Goal: Complete application form: Complete application form

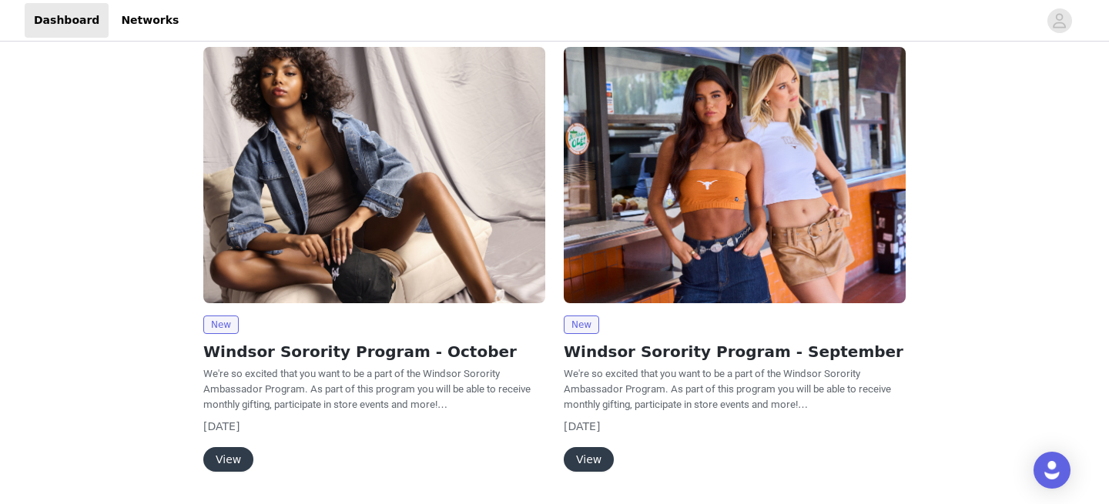
scroll to position [171, 0]
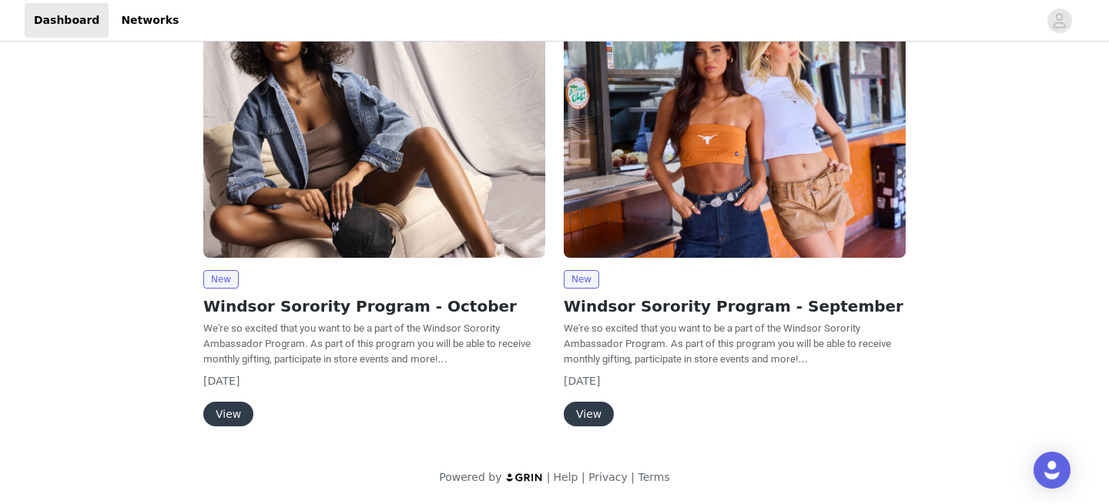
click at [230, 406] on button "View" at bounding box center [228, 414] width 50 height 25
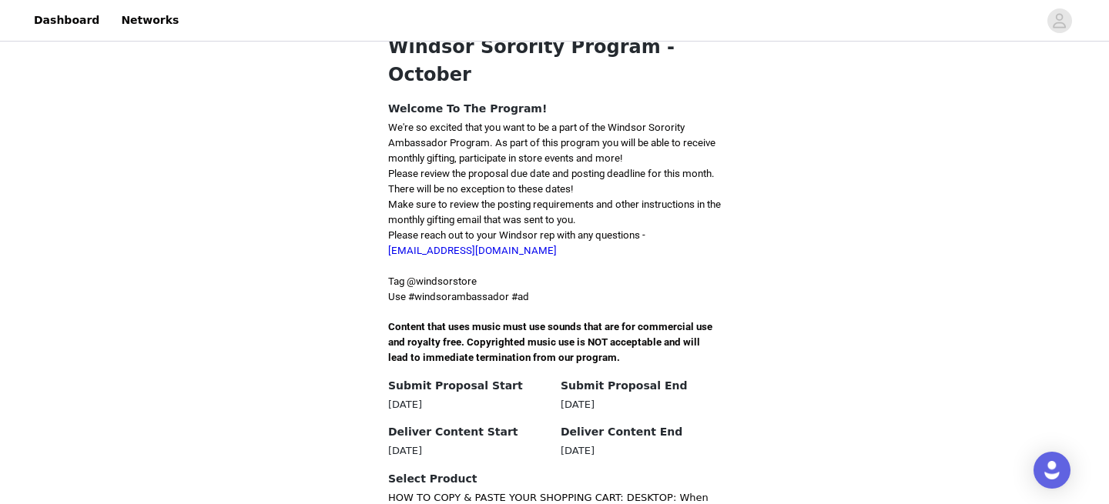
scroll to position [327, 0]
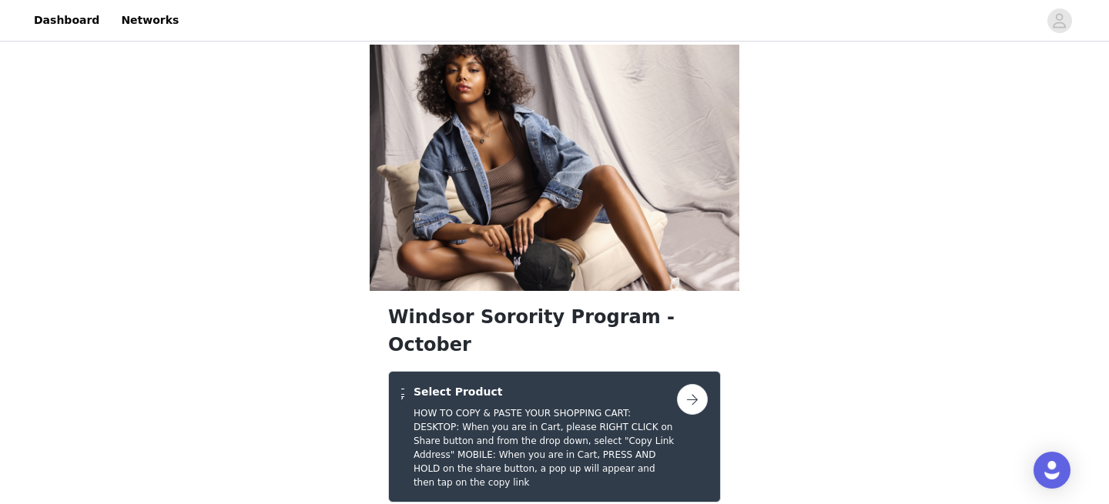
click at [610, 407] on h5 "HOW TO COPY & PASTE YOUR SHOPPING CART: DESKTOP: When you are in Cart, please R…" at bounding box center [544, 448] width 263 height 83
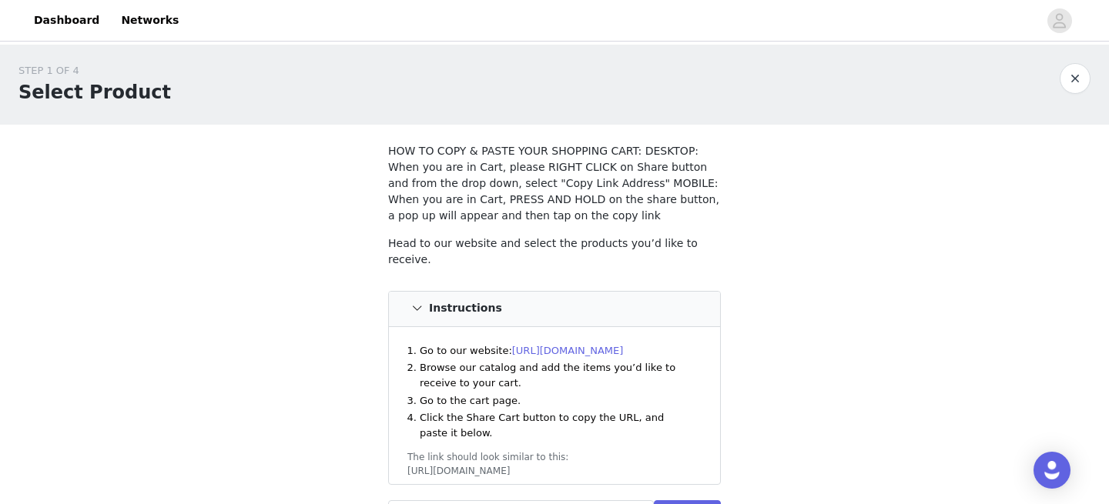
scroll to position [166, 0]
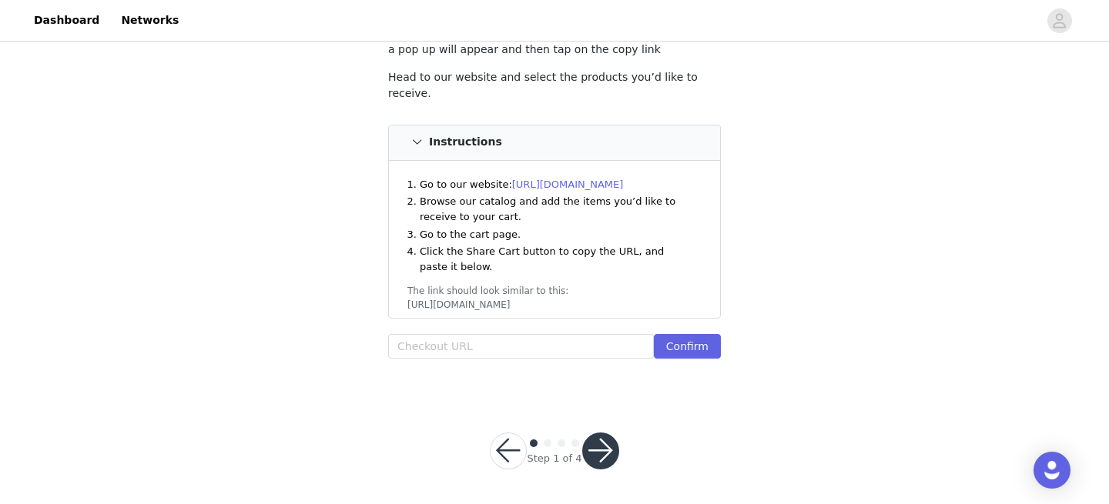
click at [588, 451] on button "button" at bounding box center [600, 451] width 37 height 37
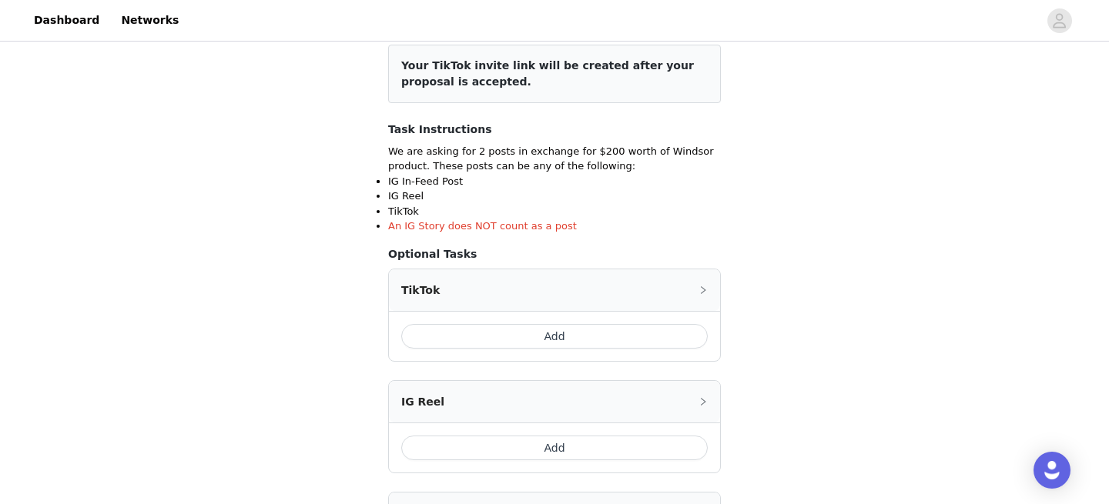
scroll to position [426, 0]
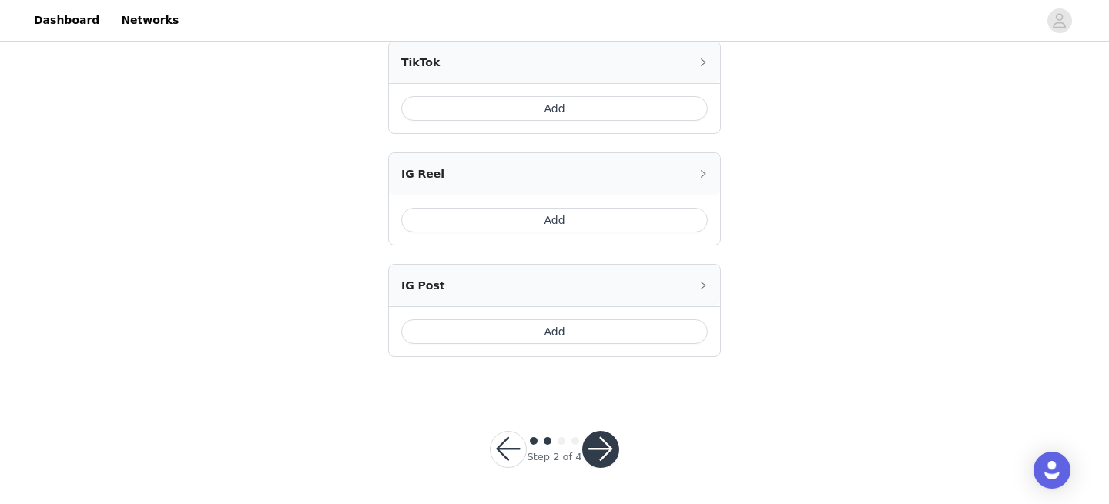
click at [501, 463] on button "button" at bounding box center [508, 449] width 37 height 37
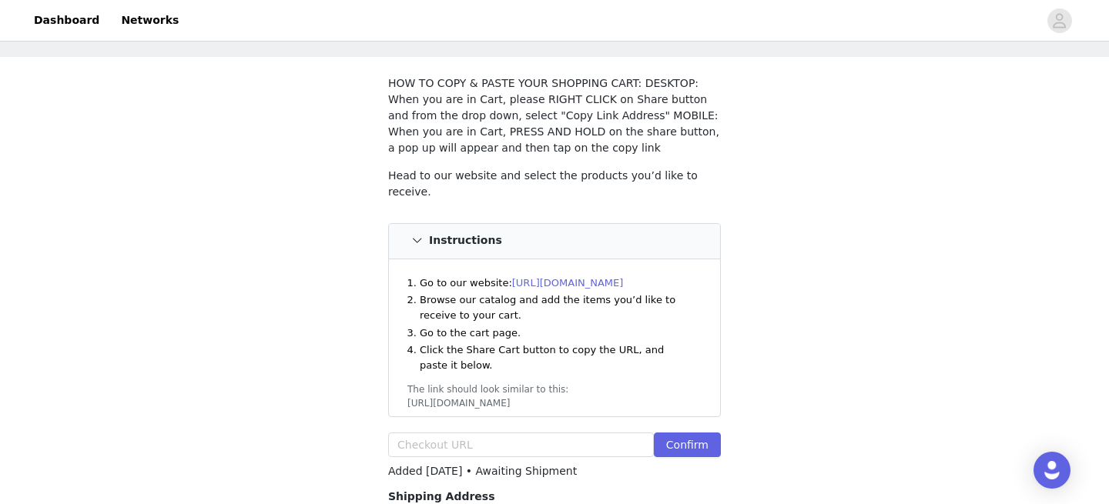
scroll to position [76, 0]
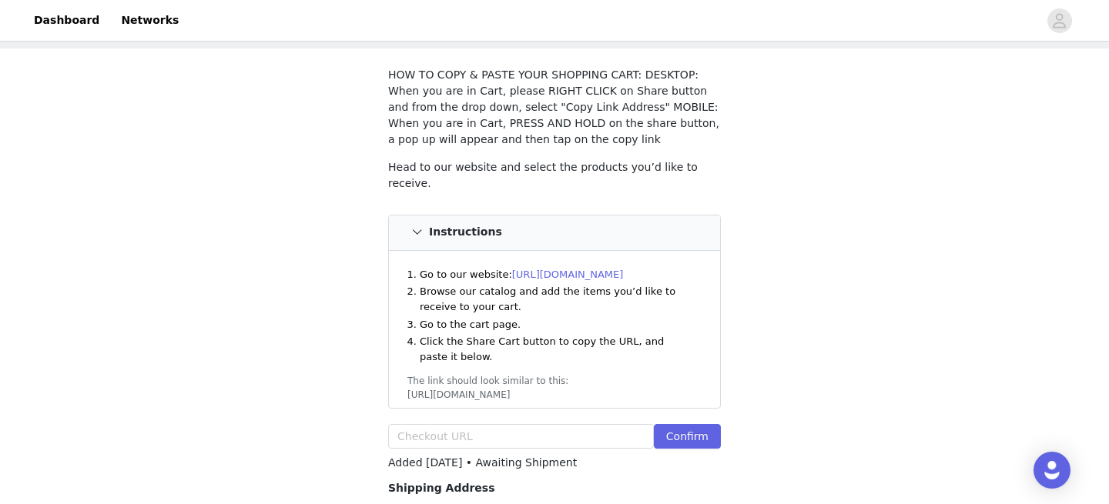
click at [605, 269] on link "[URL][DOMAIN_NAME]" at bounding box center [568, 275] width 112 height 12
click at [785, 263] on div "STEP 1 OF 4 Select Product HOW TO COPY & PASTE YOUR SHOPPING CART: DESKTOP: Whe…" at bounding box center [554, 273] width 1109 height 610
click at [562, 427] on input "text" at bounding box center [521, 436] width 266 height 25
paste input "https://www.windsorstore.com/cart/43157332754483:1,42980636786739:1,43446241722…"
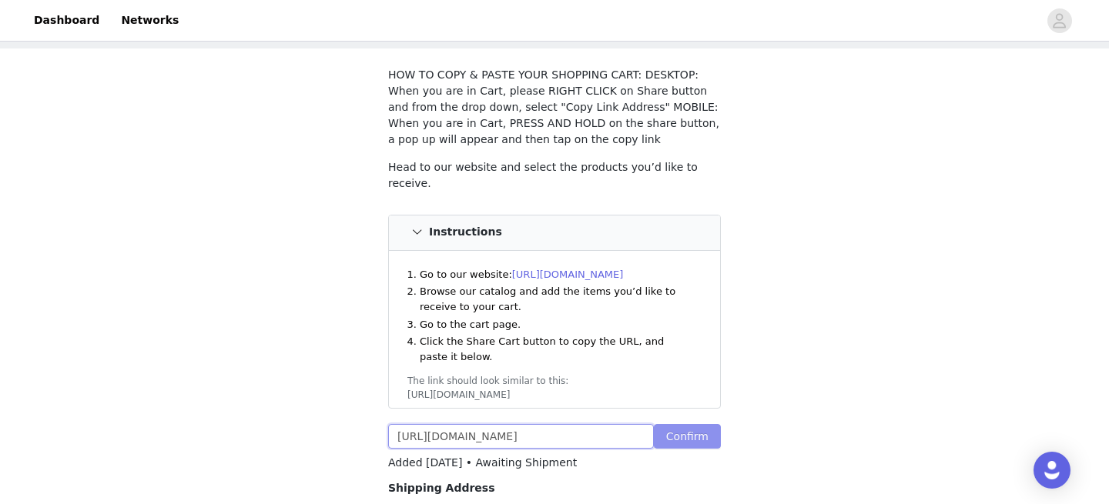
type input "https://www.windsorstore.com/cart/43157332754483:1,42980636786739:1,43446241722…"
click at [697, 437] on button "Confirm" at bounding box center [687, 436] width 67 height 25
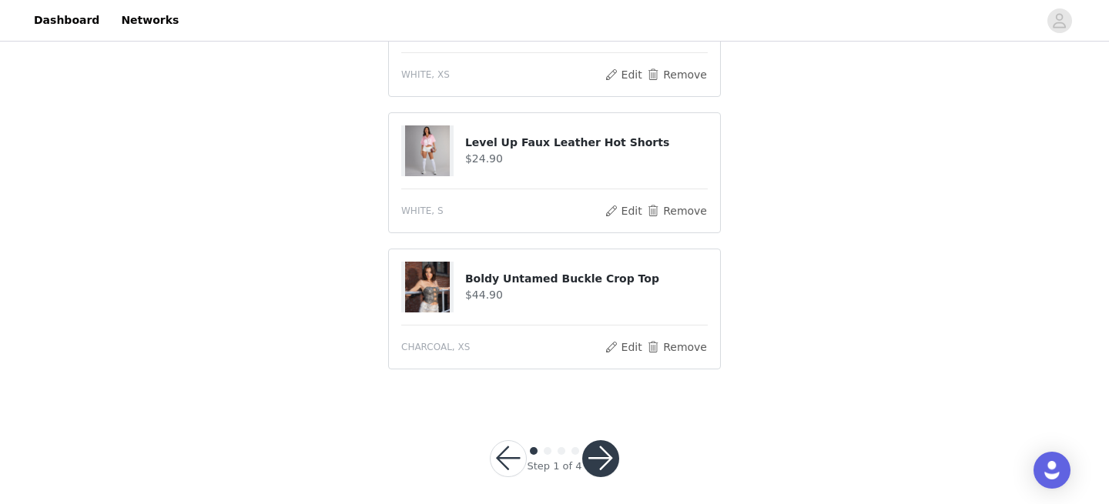
scroll to position [1755, 0]
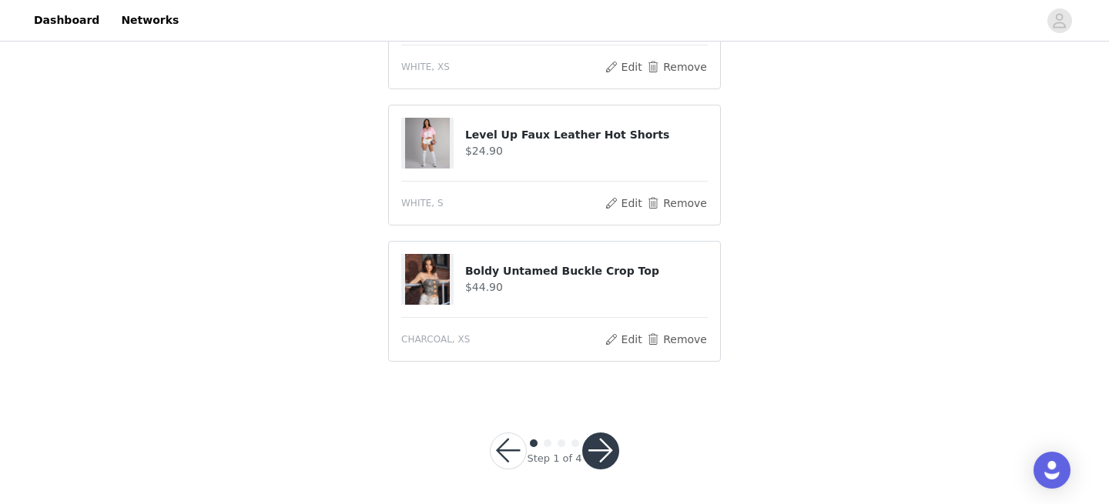
click at [607, 454] on button "button" at bounding box center [600, 451] width 37 height 37
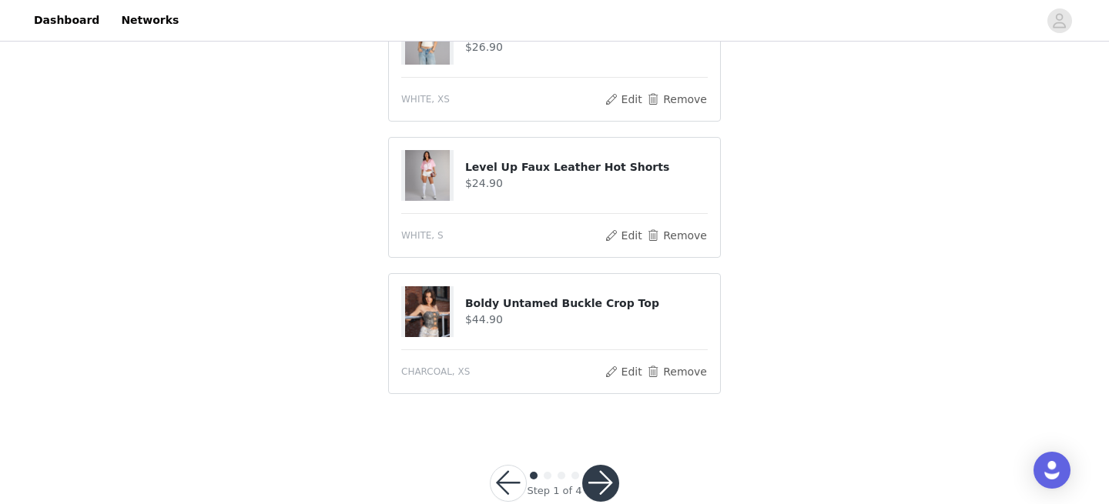
click at [607, 465] on button "button" at bounding box center [600, 483] width 37 height 37
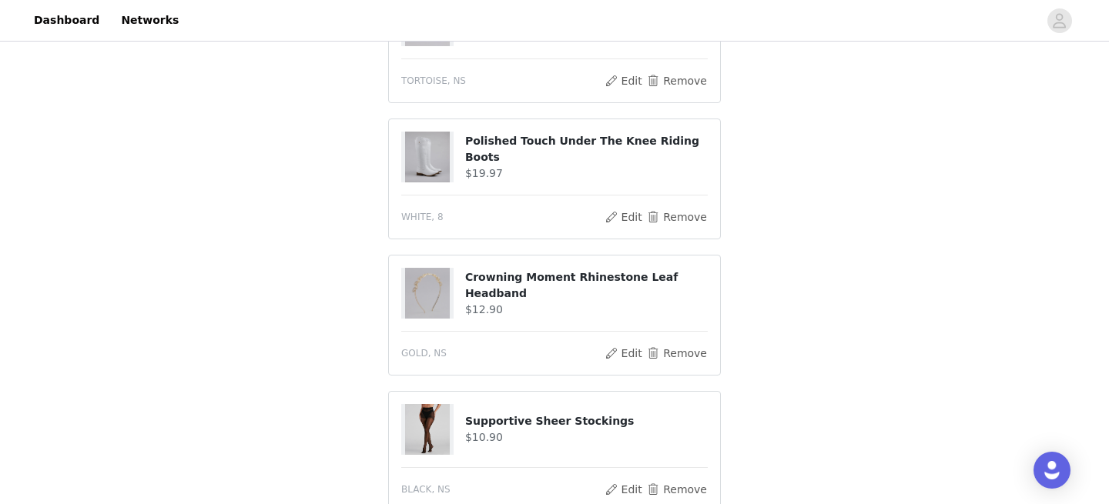
scroll to position [1161, 0]
click at [689, 346] on button "Remove" at bounding box center [677, 355] width 62 height 18
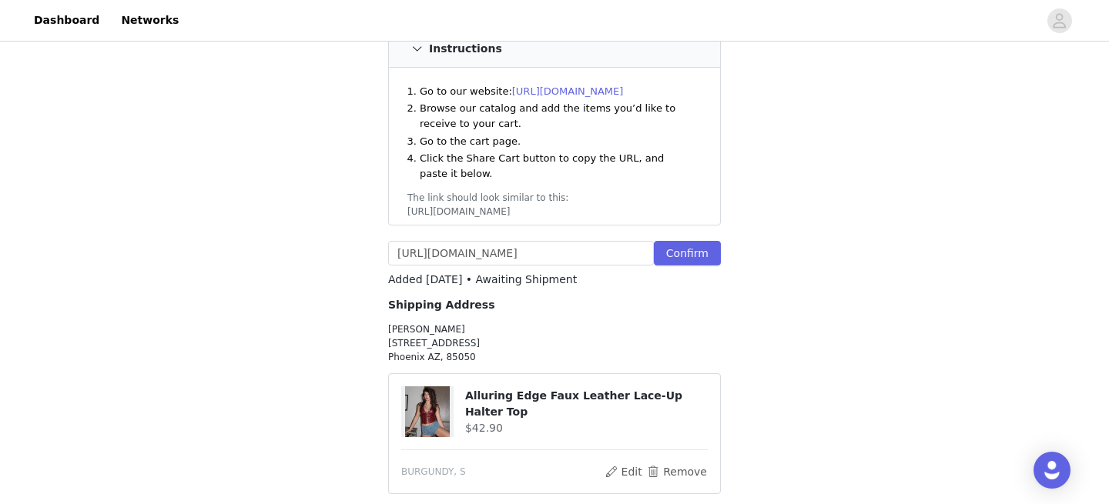
scroll to position [408, 0]
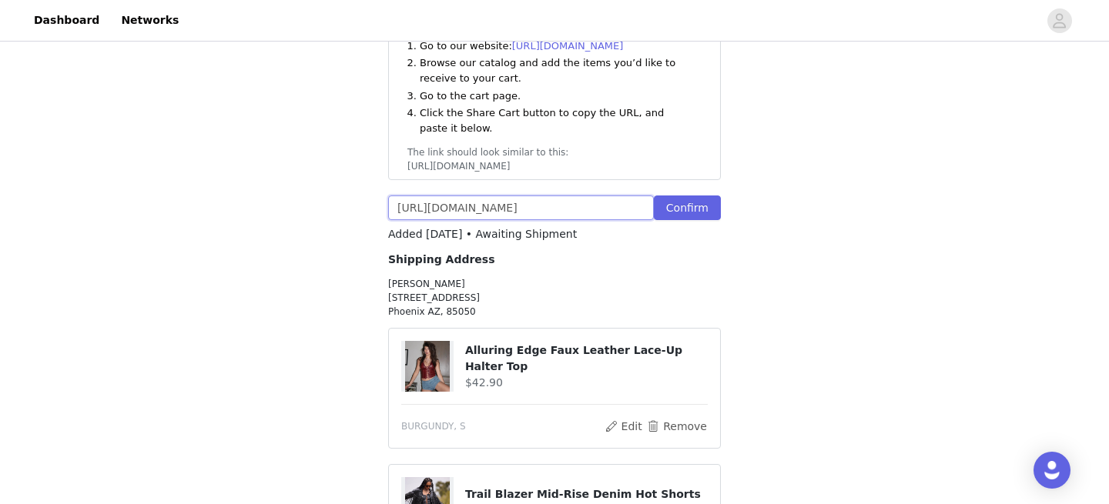
click at [541, 196] on input "https://www.windsorstore.com/cart/43157332754483:1,42980636786739:1,43446241722…" at bounding box center [521, 208] width 266 height 25
paste input "[URL][DOMAIN_NAME]"
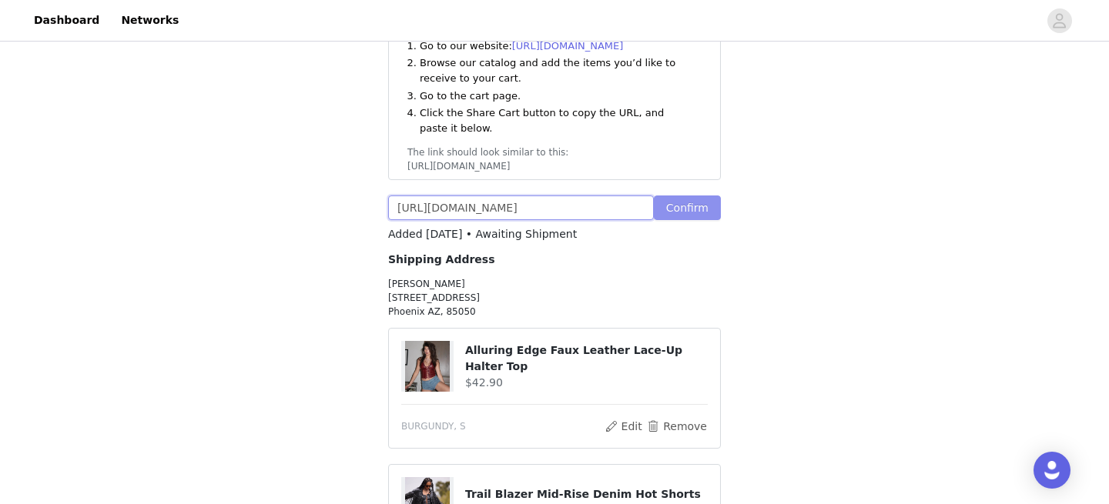
type input "[URL][DOMAIN_NAME]"
click at [688, 196] on button "Confirm" at bounding box center [687, 208] width 67 height 25
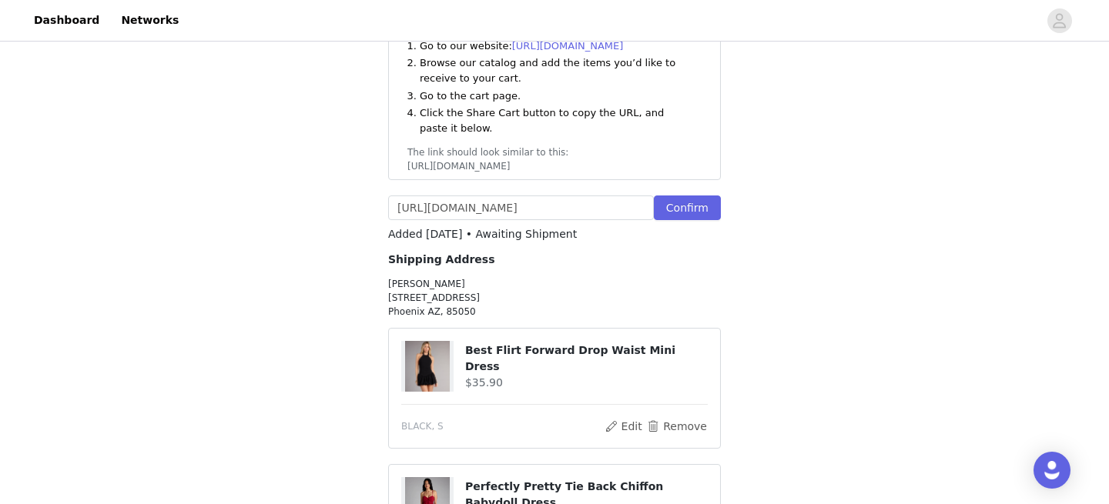
click at [407, 277] on p "Anna Frankeberger 21826 N 40th Way Phoenix AZ, 85050" at bounding box center [554, 298] width 333 height 42
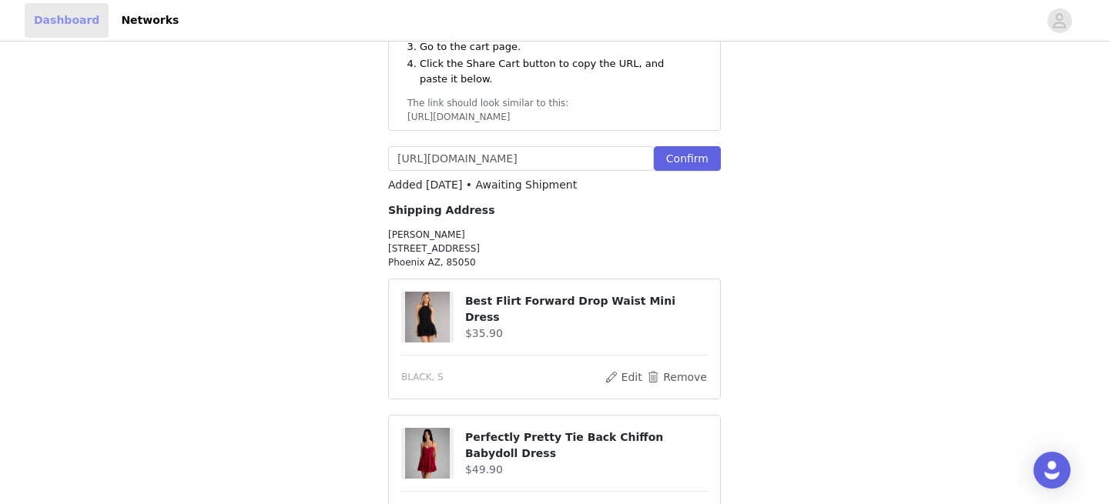
scroll to position [426, 0]
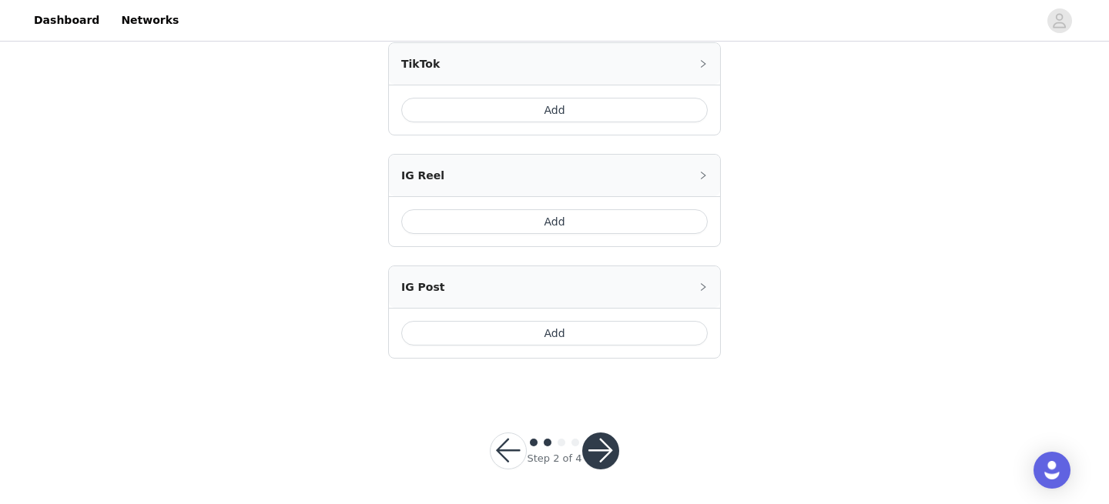
scroll to position [426, 0]
click at [510, 454] on button "button" at bounding box center [508, 449] width 37 height 37
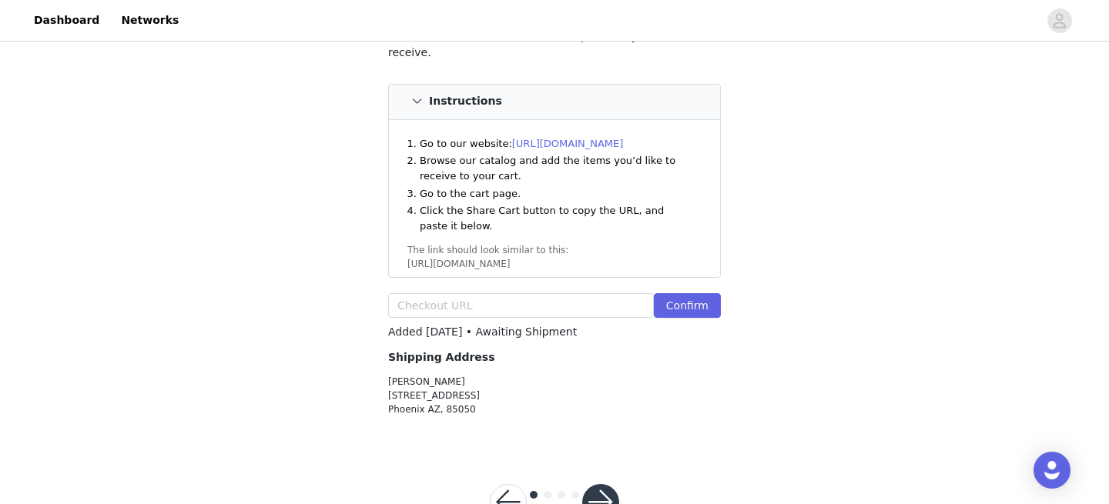
scroll to position [259, 0]
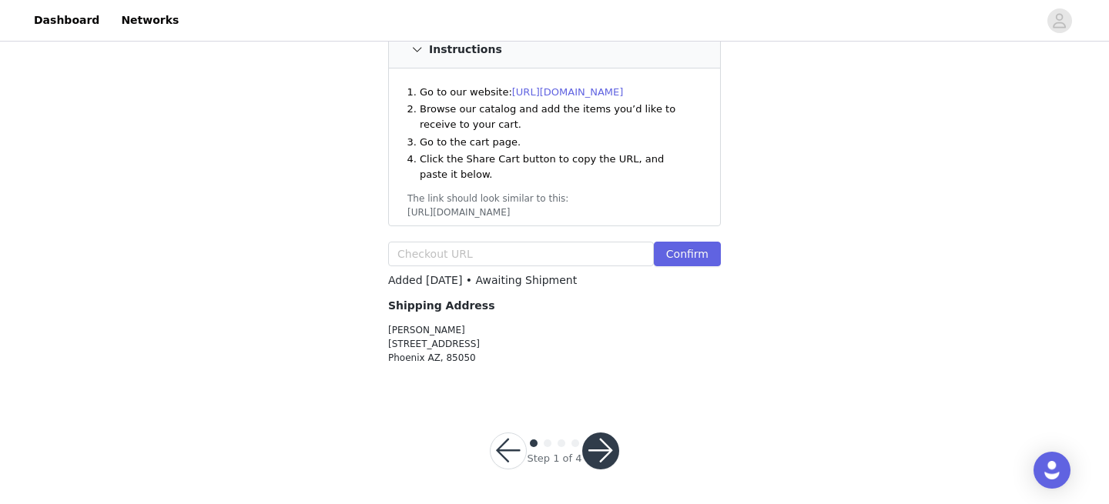
click at [437, 332] on p "Anna Frankeberger 21826 N 40th Way Phoenix AZ, 85050" at bounding box center [554, 344] width 333 height 42
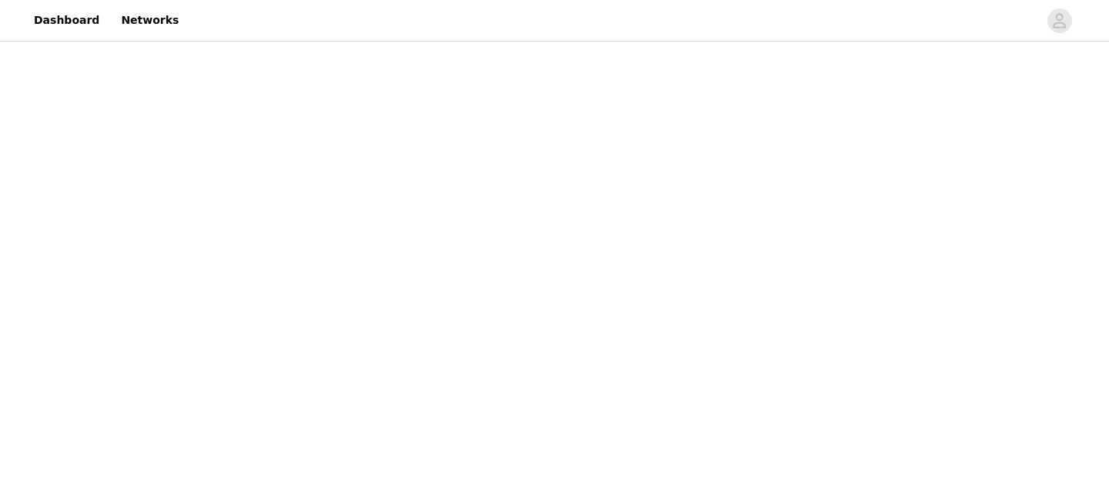
scroll to position [259, 0]
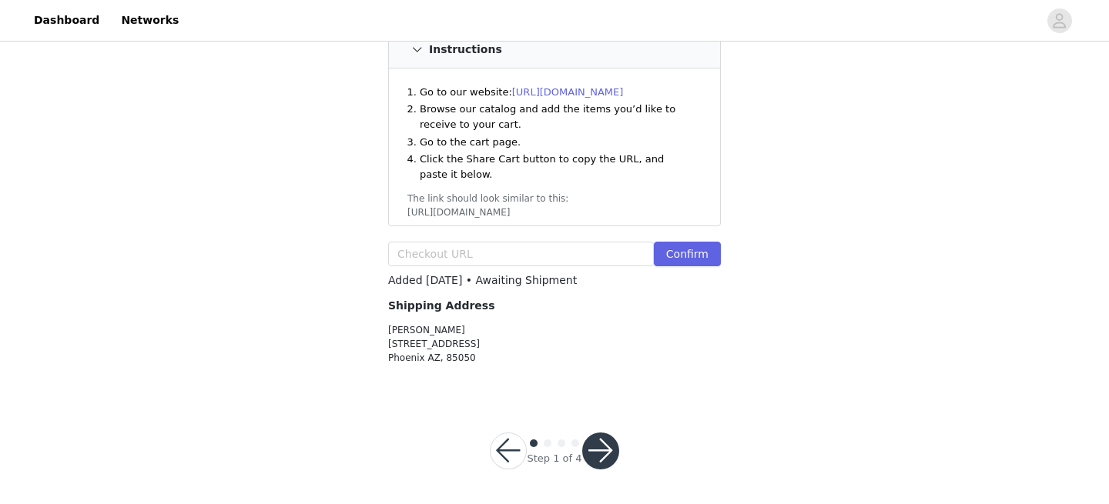
click at [437, 266] on div "Confirm" at bounding box center [554, 257] width 333 height 31
click at [436, 254] on input "text" at bounding box center [521, 254] width 266 height 25
paste input "[URL][DOMAIN_NAME]"
type input "[URL][DOMAIN_NAME]"
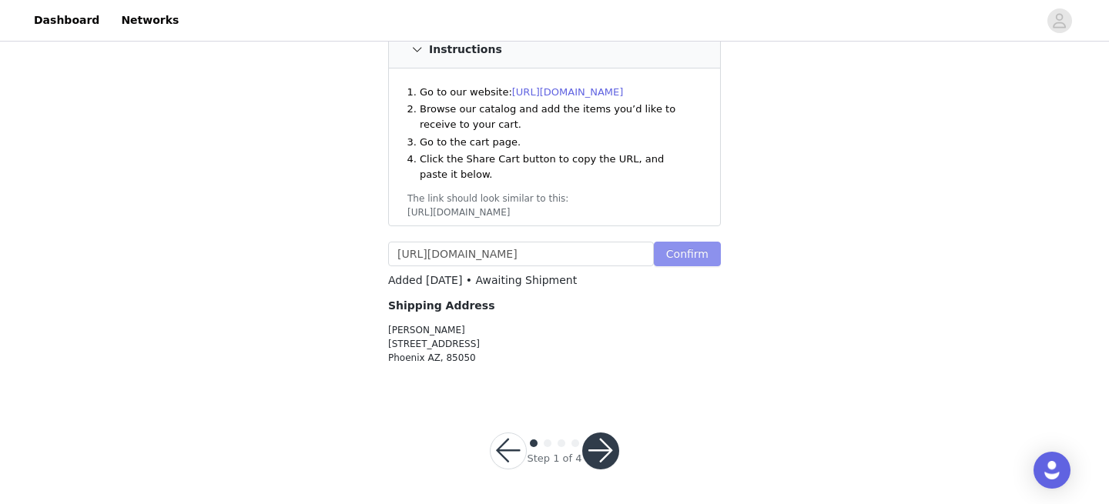
click at [695, 248] on button "Confirm" at bounding box center [687, 254] width 67 height 25
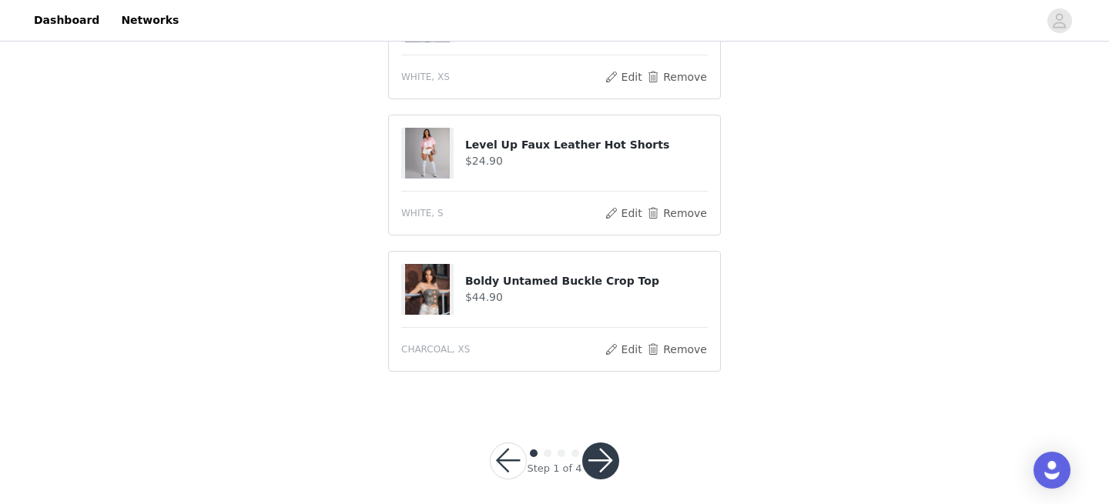
scroll to position [1746, 0]
click at [601, 446] on button "button" at bounding box center [600, 460] width 37 height 37
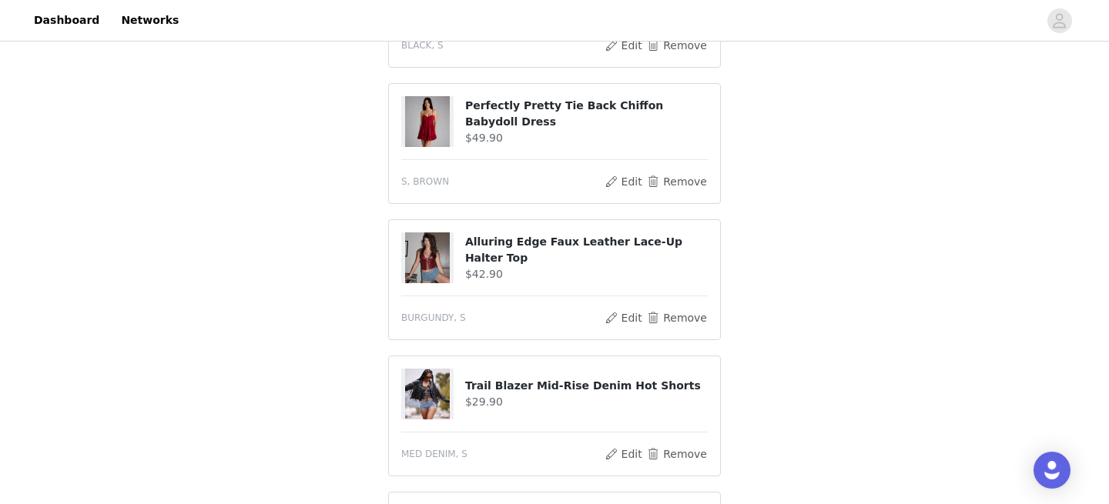
scroll to position [797, 0]
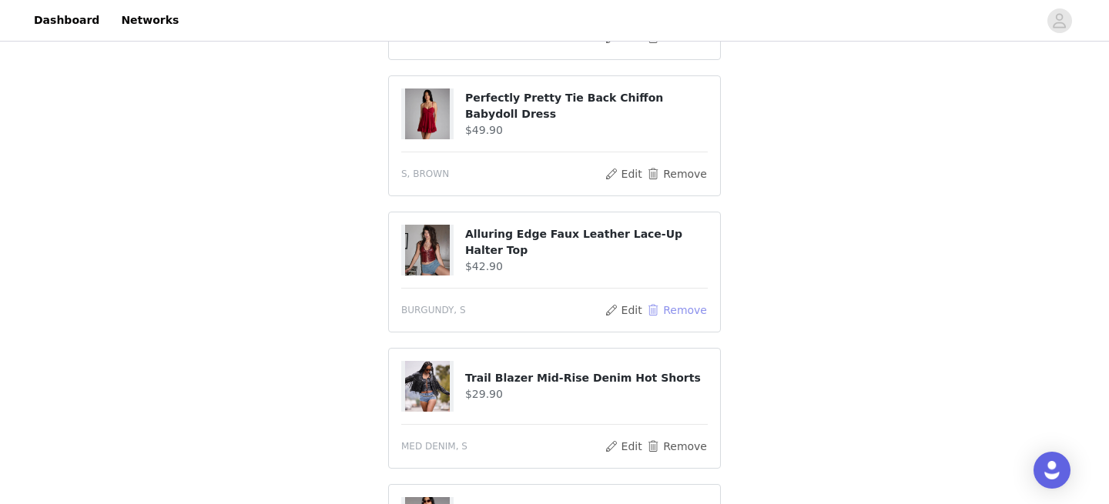
click at [678, 301] on button "Remove" at bounding box center [677, 310] width 62 height 18
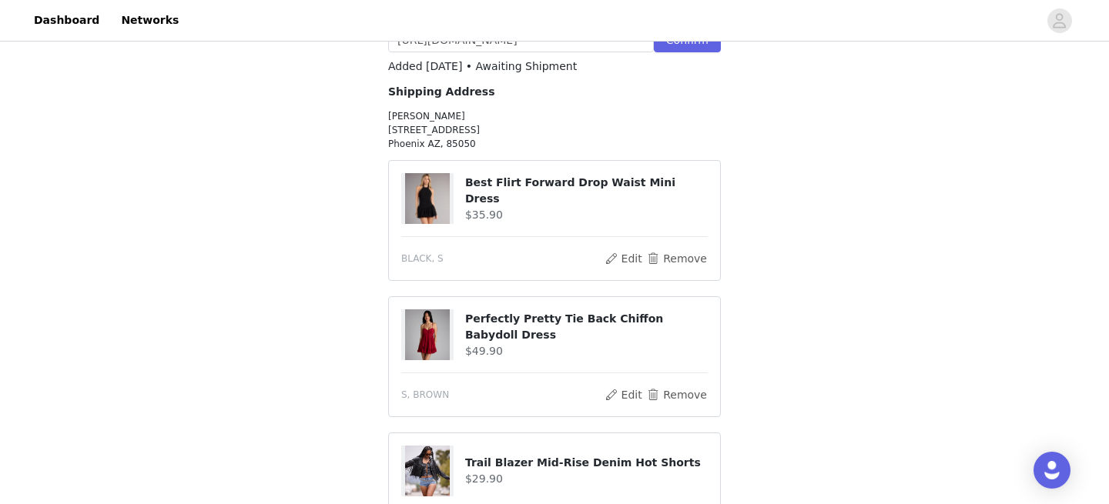
scroll to position [1689, 0]
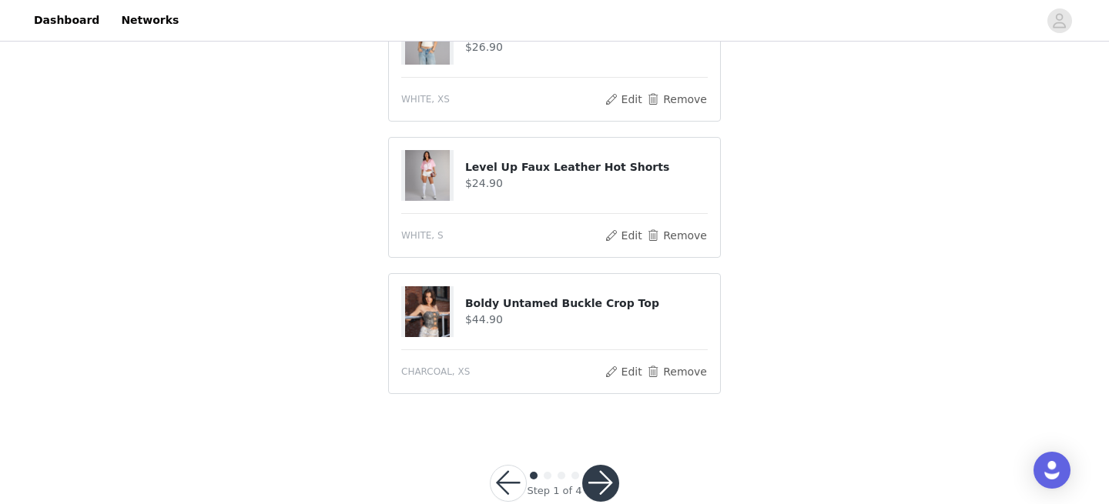
click at [601, 465] on button "button" at bounding box center [600, 483] width 37 height 37
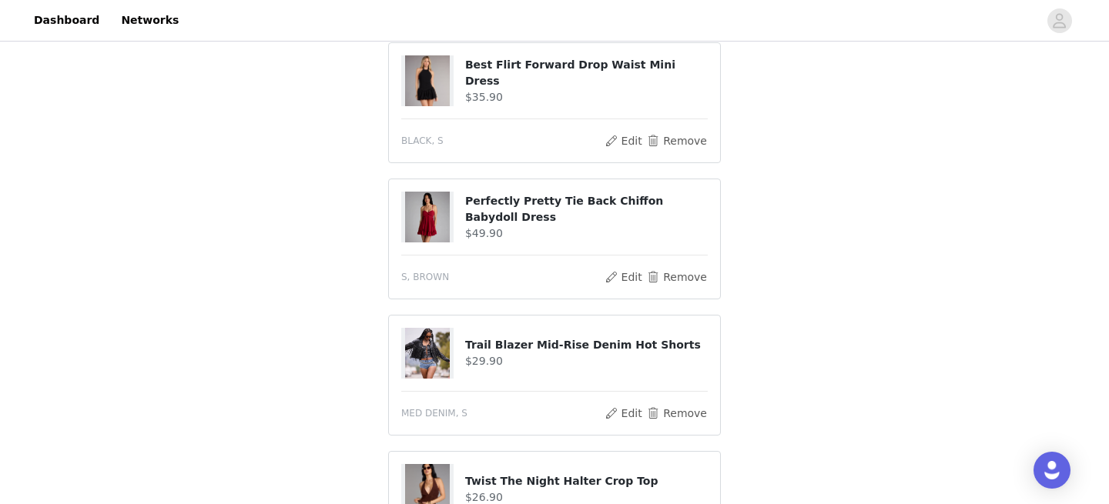
scroll to position [670, 0]
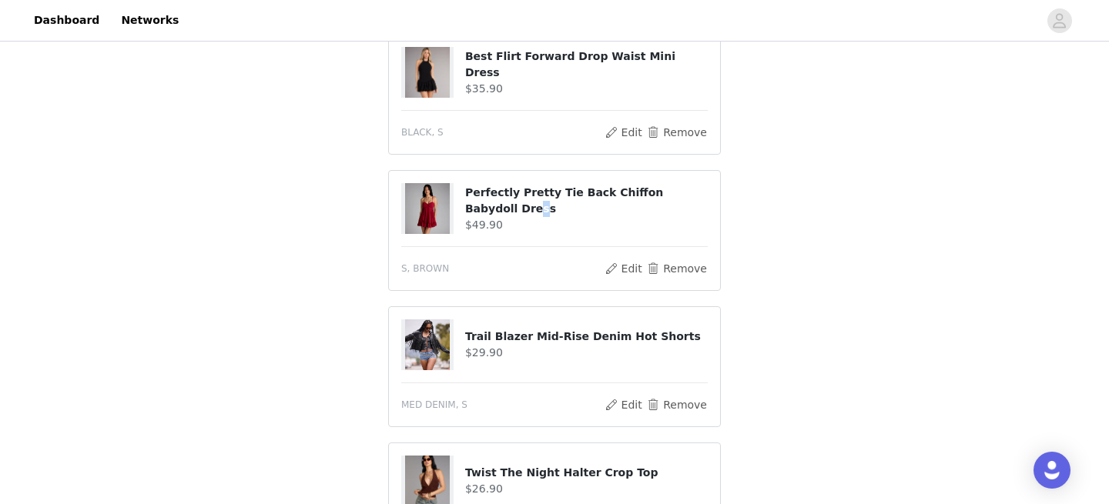
click at [486, 188] on h4 "Perfectly Pretty Tie Back Chiffon Babydoll Dress" at bounding box center [586, 201] width 243 height 32
click at [474, 185] on h4 "Perfectly Pretty Tie Back Chiffon Babydoll Dress" at bounding box center [586, 201] width 243 height 32
click at [429, 199] on img at bounding box center [427, 208] width 45 height 51
click at [633, 259] on button "Edit" at bounding box center [623, 268] width 39 height 18
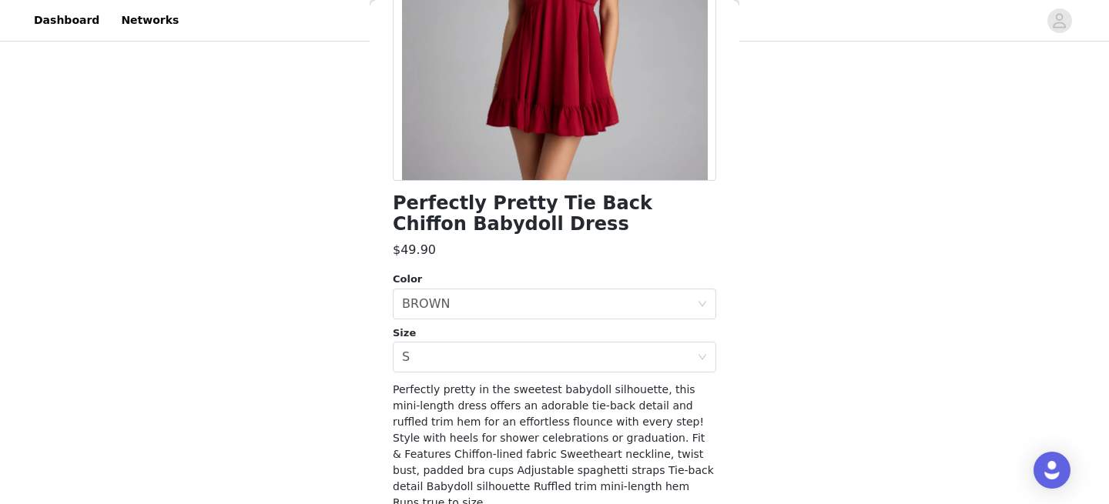
scroll to position [298, 0]
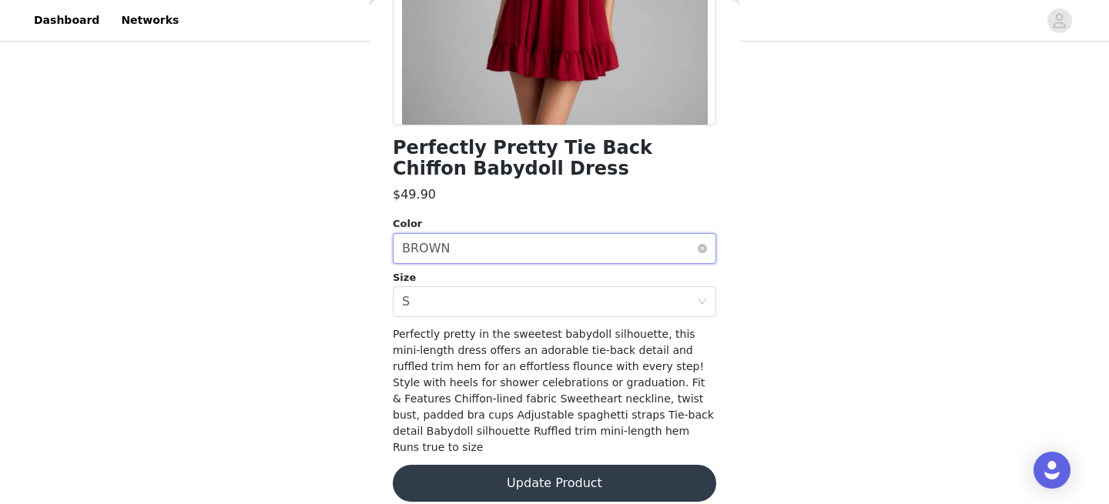
click at [527, 240] on div "Select color BROWN" at bounding box center [549, 248] width 295 height 29
click at [549, 199] on div "$49.90" at bounding box center [554, 195] width 323 height 18
click at [537, 250] on div "Select color BROWN" at bounding box center [549, 248] width 295 height 29
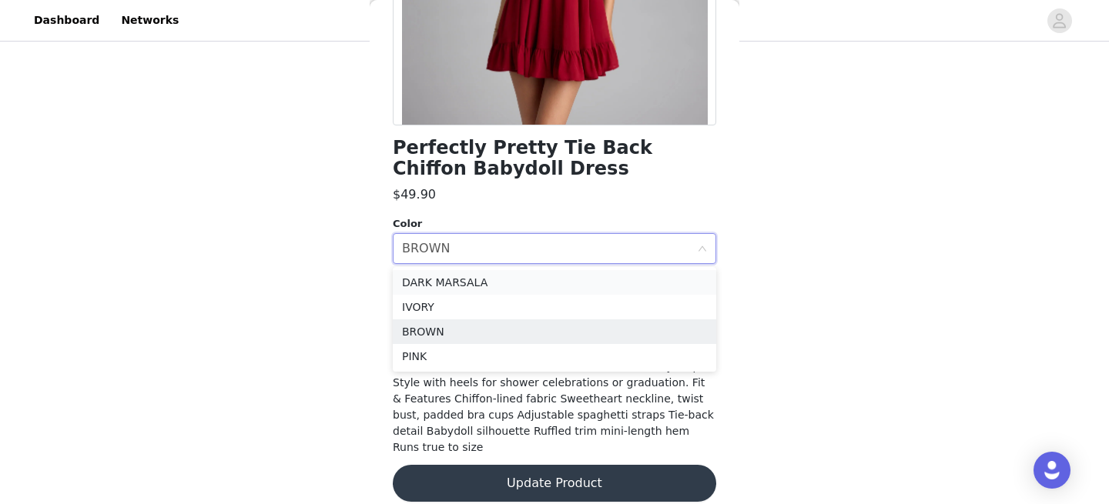
click at [537, 284] on li "DARK MARSALA" at bounding box center [554, 282] width 323 height 25
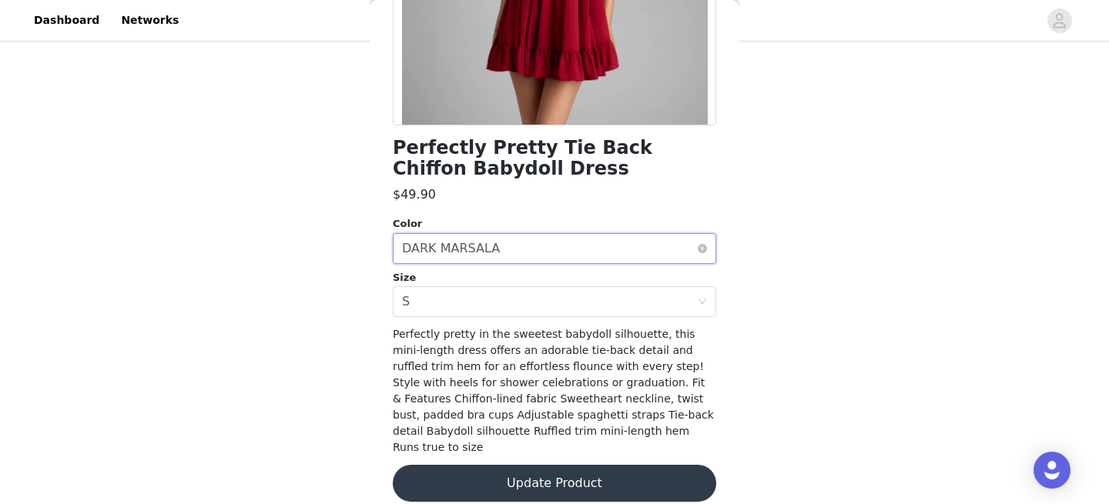
click at [551, 252] on div "Select color DARK MARSALA" at bounding box center [549, 248] width 295 height 29
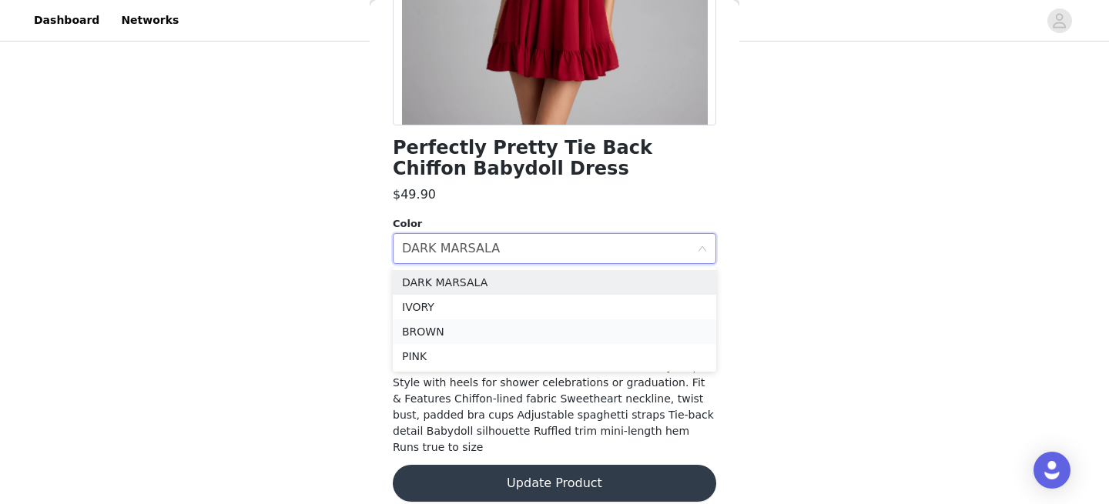
click at [547, 329] on li "BROWN" at bounding box center [554, 332] width 323 height 25
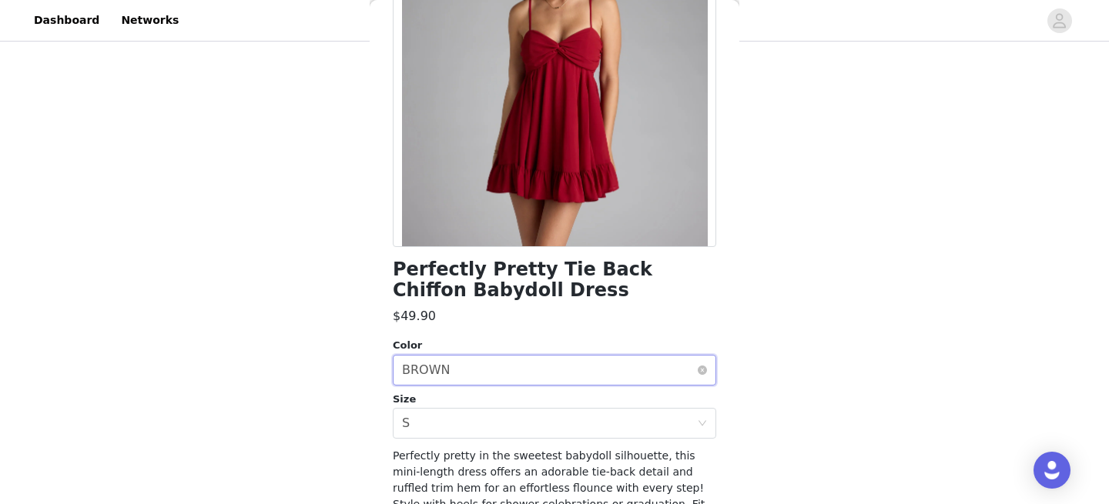
scroll to position [0, 0]
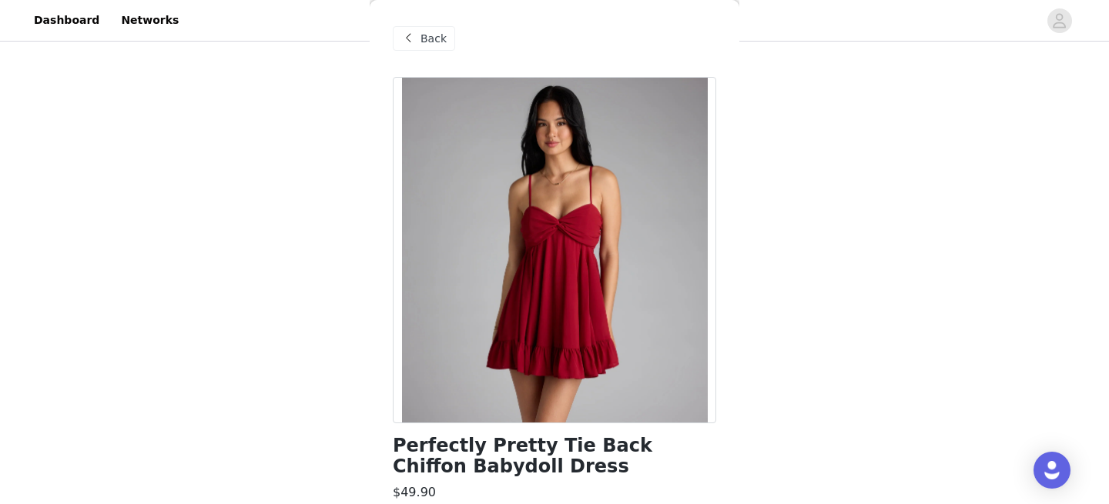
click at [434, 40] on span "Back" at bounding box center [433, 39] width 26 height 16
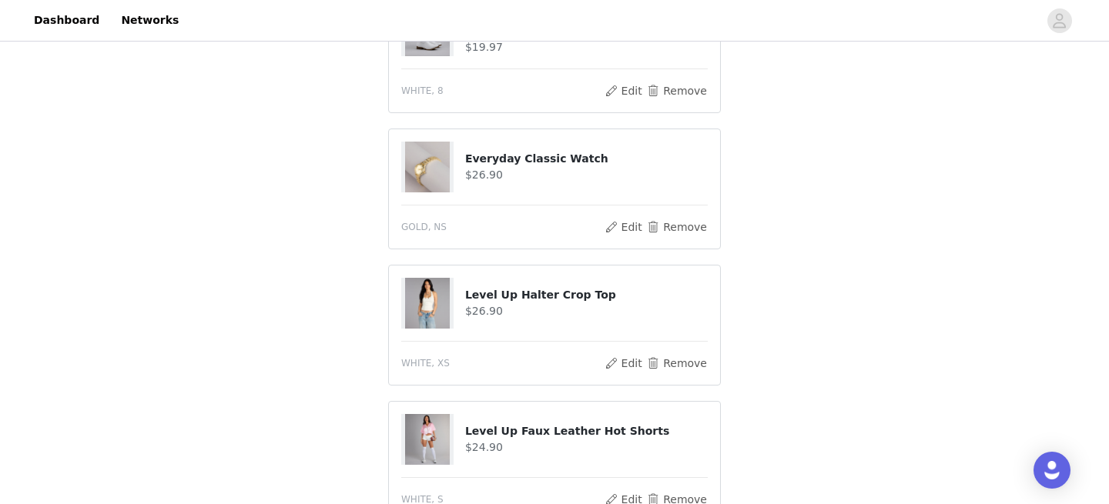
scroll to position [1400, 0]
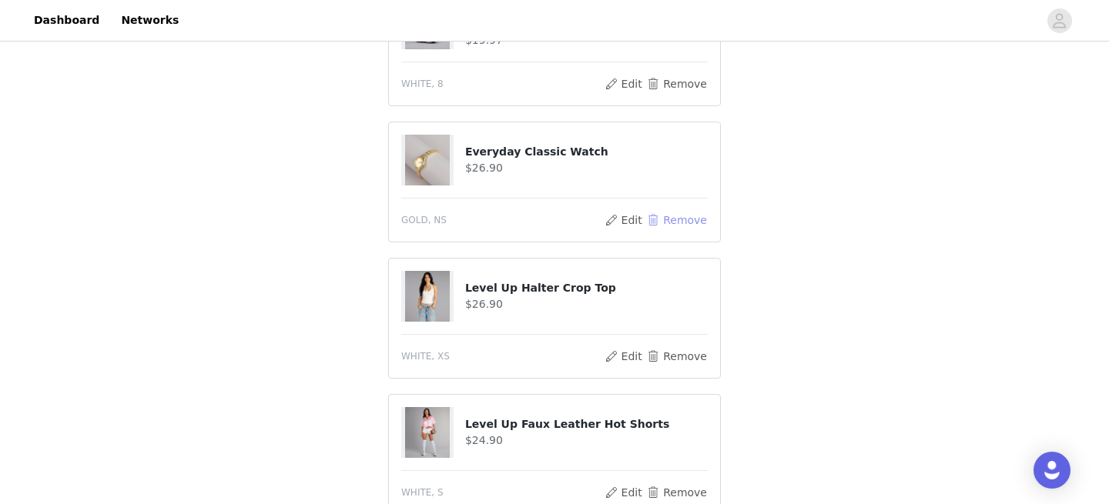
click at [669, 211] on button "Remove" at bounding box center [677, 220] width 62 height 18
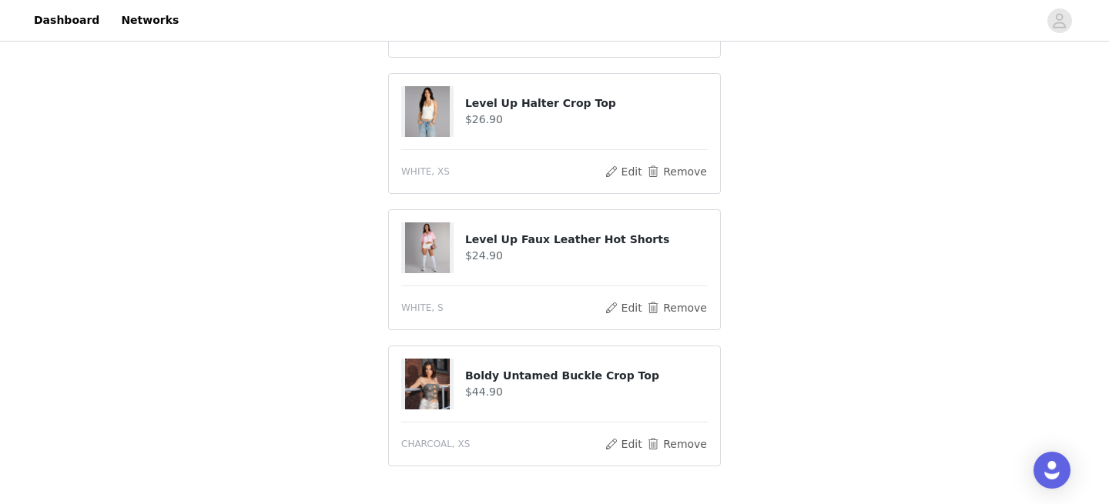
scroll to position [1539, 0]
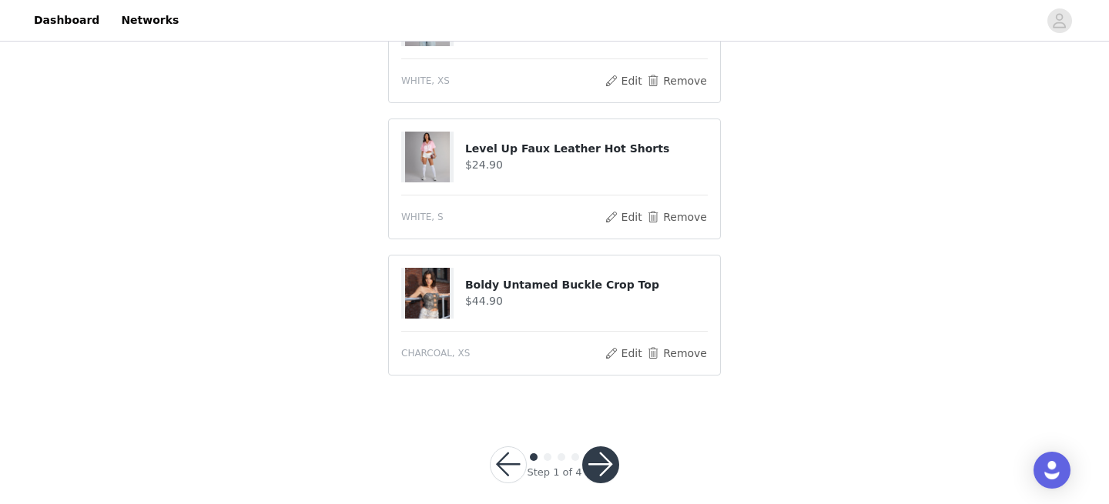
click at [597, 447] on button "button" at bounding box center [600, 465] width 37 height 37
click at [616, 449] on button "button" at bounding box center [600, 465] width 37 height 37
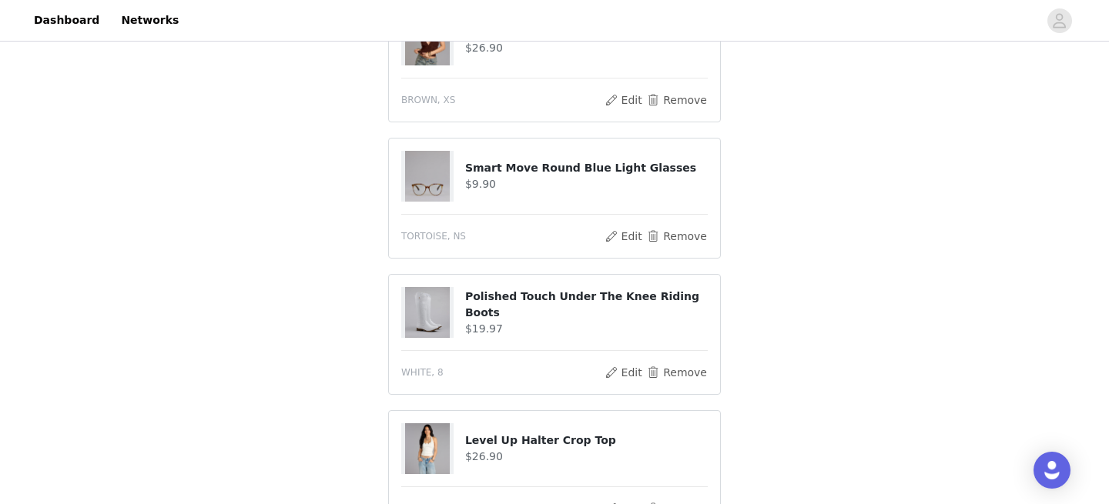
scroll to position [1114, 0]
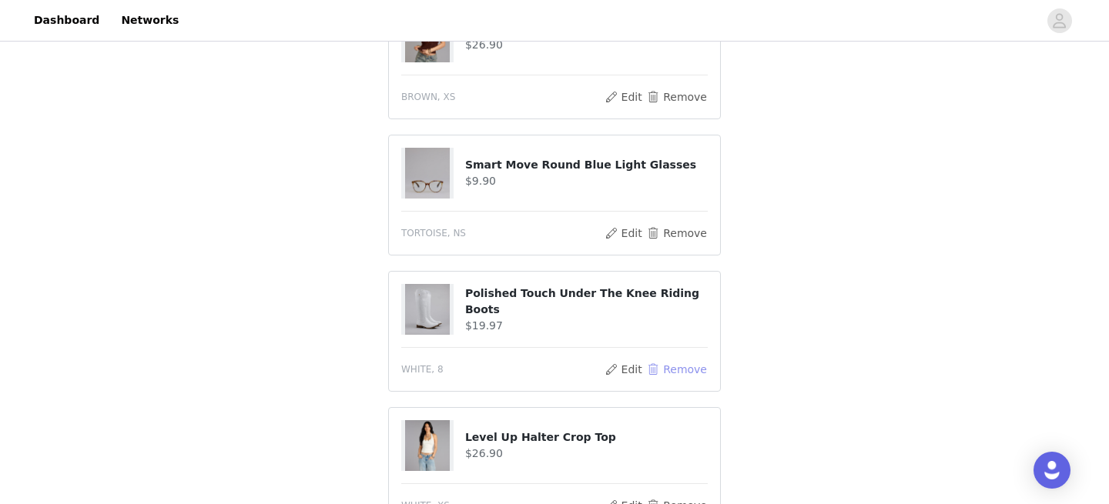
click at [671, 360] on button "Remove" at bounding box center [677, 369] width 62 height 18
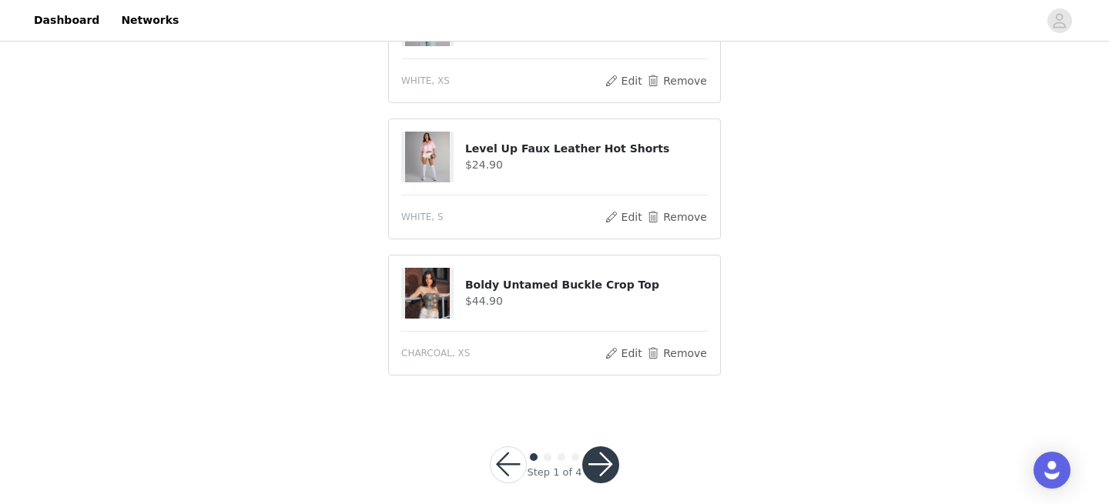
click at [599, 448] on button "button" at bounding box center [600, 465] width 37 height 37
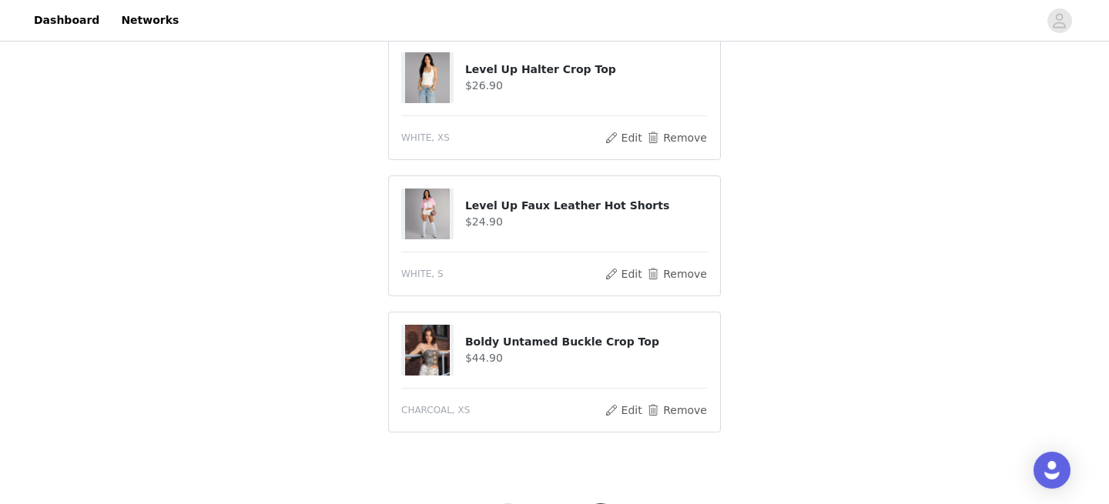
scroll to position [1403, 0]
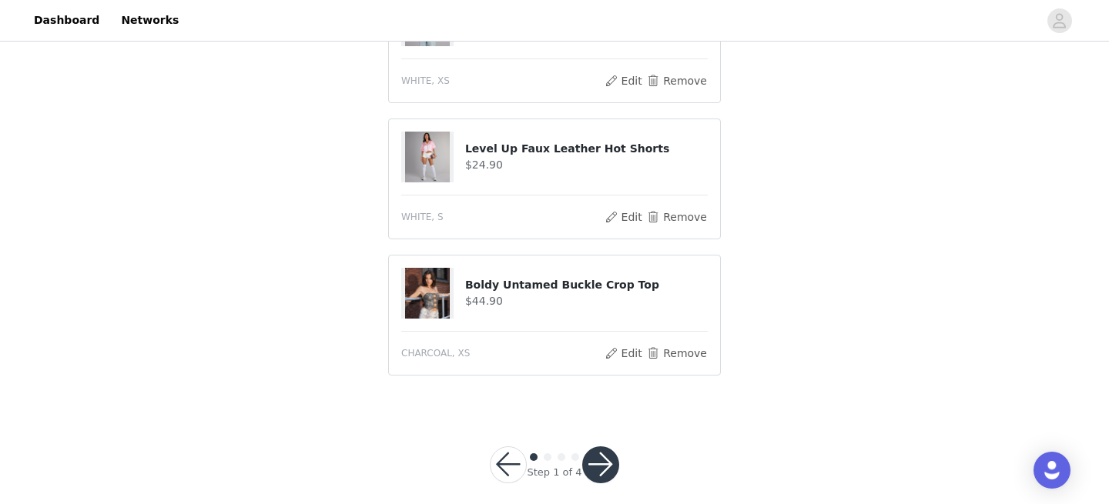
click at [599, 448] on button "button" at bounding box center [600, 465] width 37 height 37
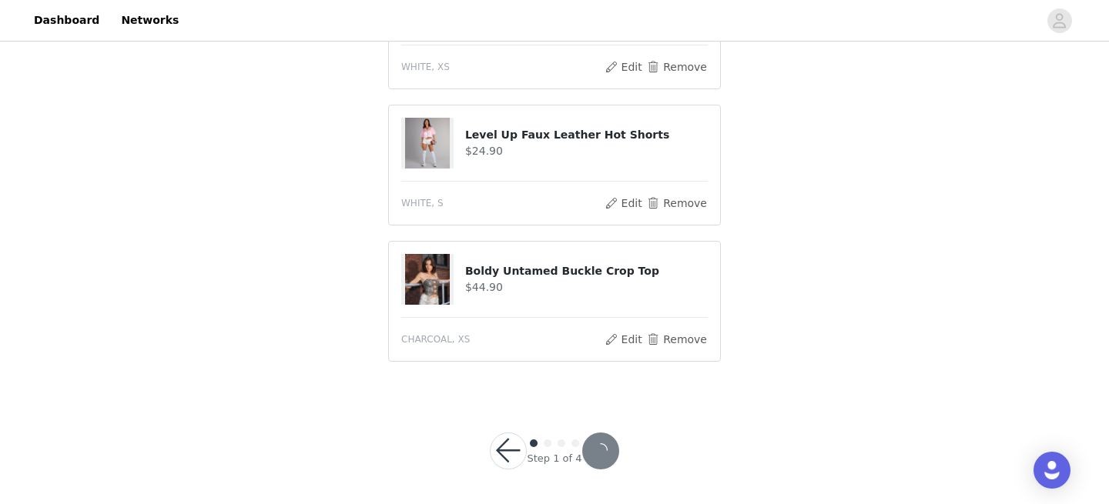
click at [599, 448] on button "button" at bounding box center [600, 451] width 37 height 37
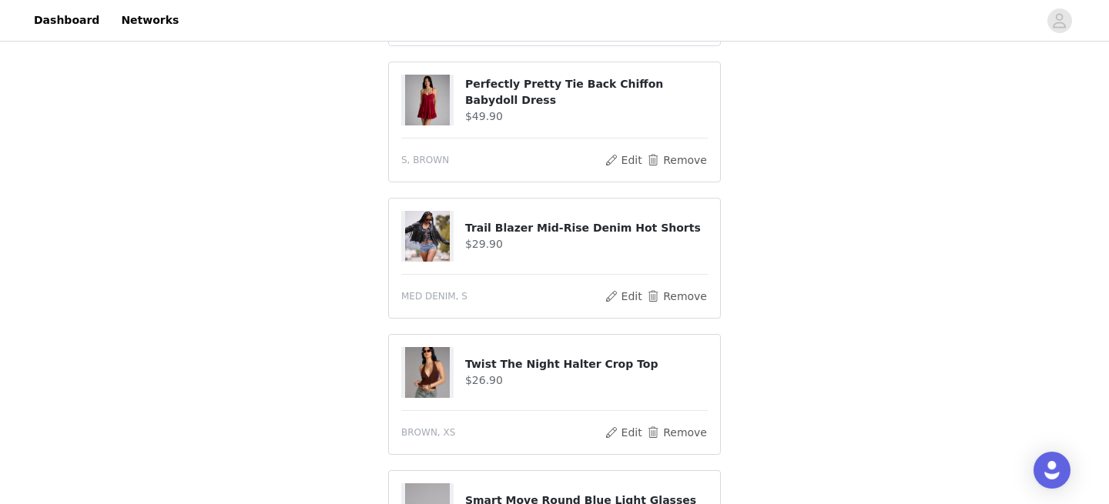
scroll to position [759, 0]
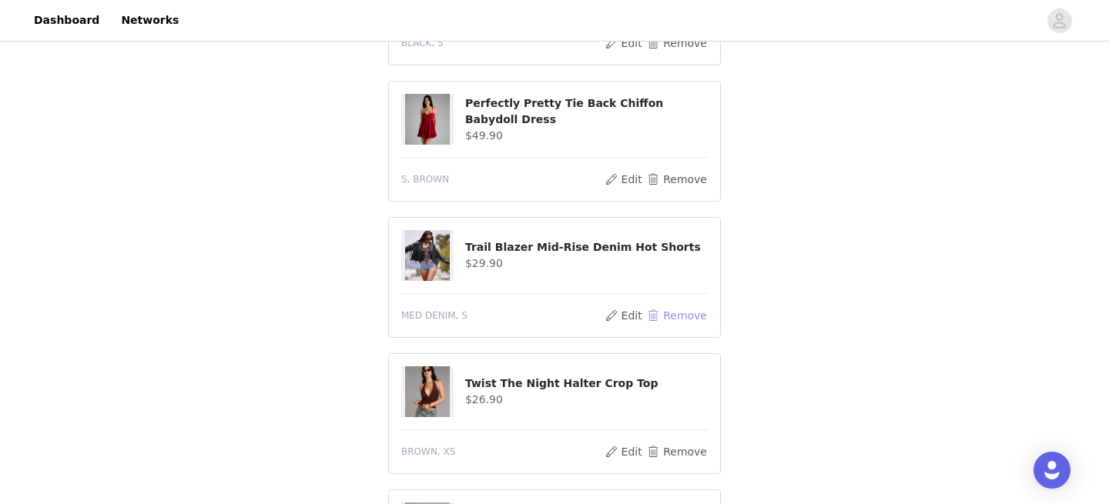
click at [675, 306] on button "Remove" at bounding box center [677, 315] width 62 height 18
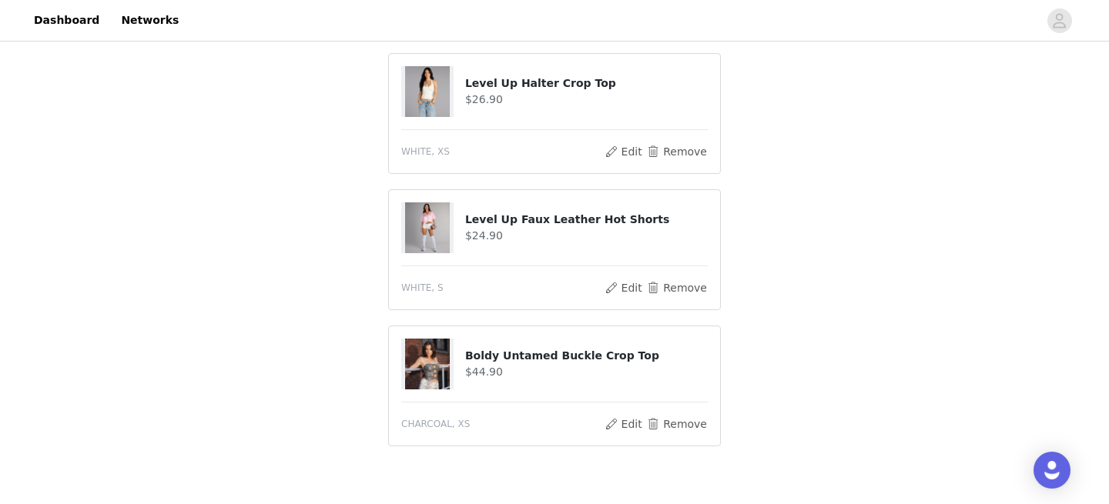
scroll to position [1267, 0]
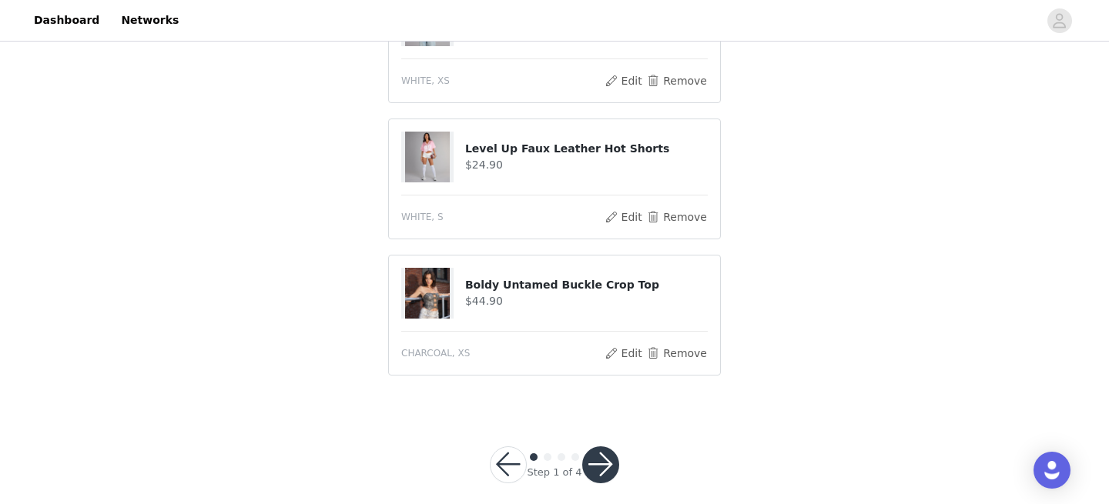
click at [597, 450] on button "button" at bounding box center [600, 465] width 37 height 37
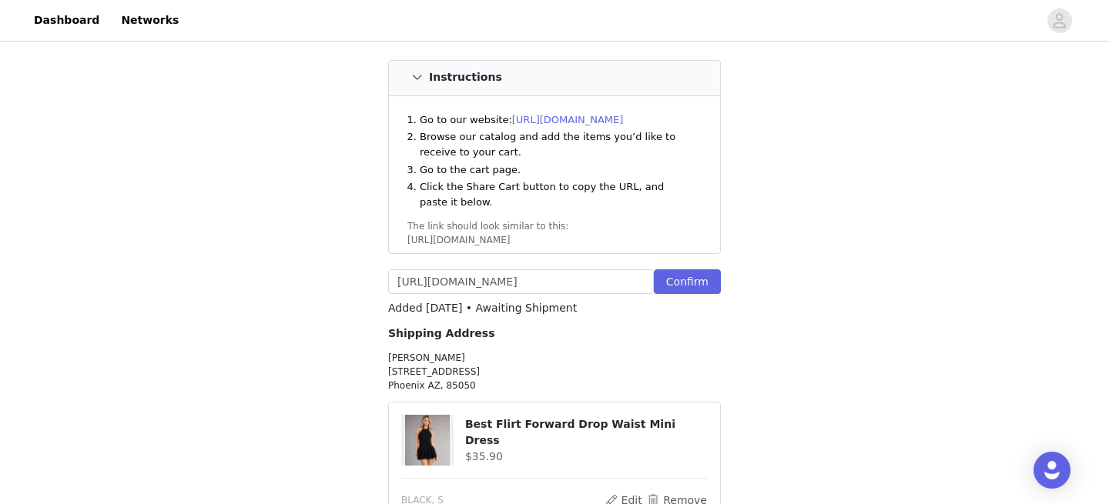
scroll to position [0, 0]
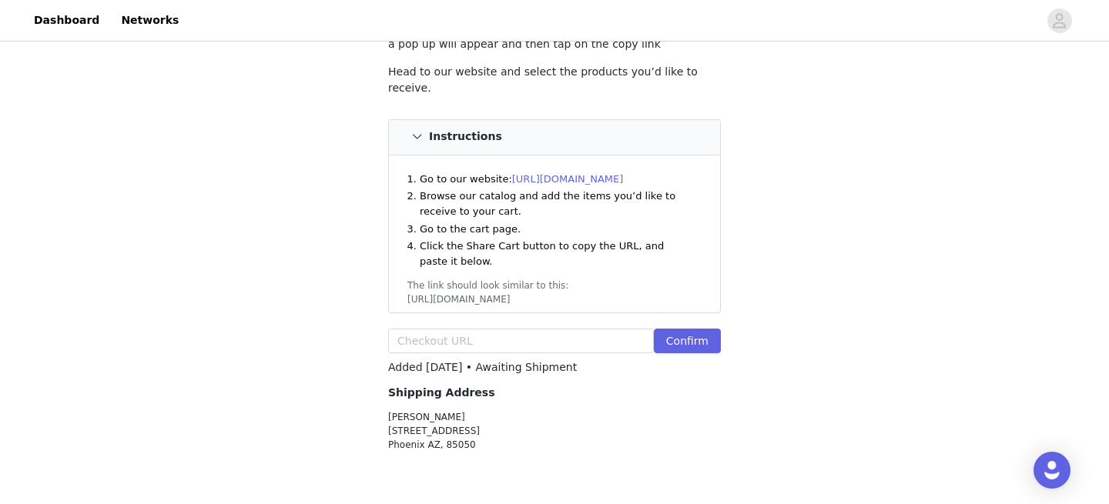
scroll to position [259, 0]
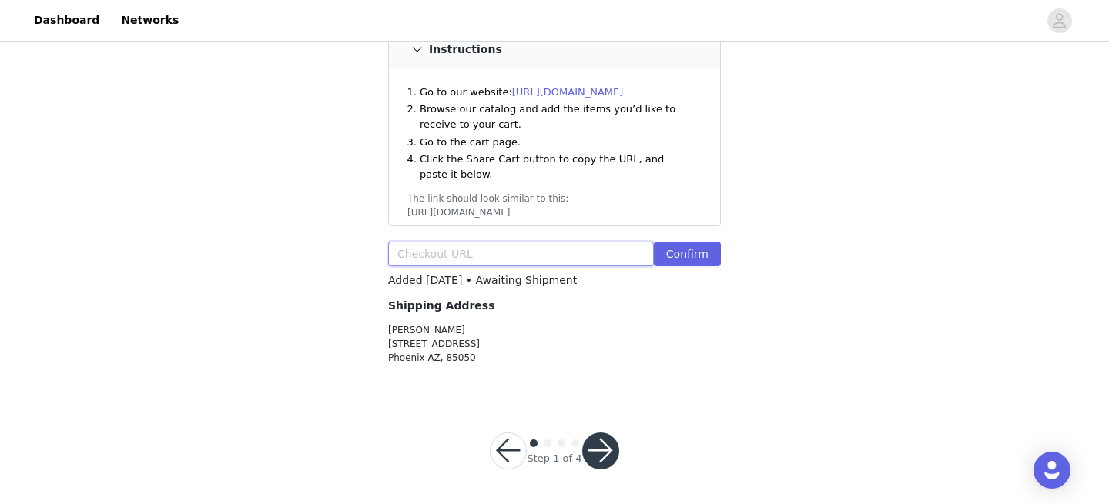
click at [514, 245] on input "text" at bounding box center [521, 254] width 266 height 25
paste input "https://www.windsorstore.com/cart/43341022134323:1,43374946287667:1,43446241722…"
type input "https://www.windsorstore.com/cart/43341022134323:1,43374946287667:1,43446241722…"
click at [693, 242] on button "Confirm" at bounding box center [687, 254] width 67 height 25
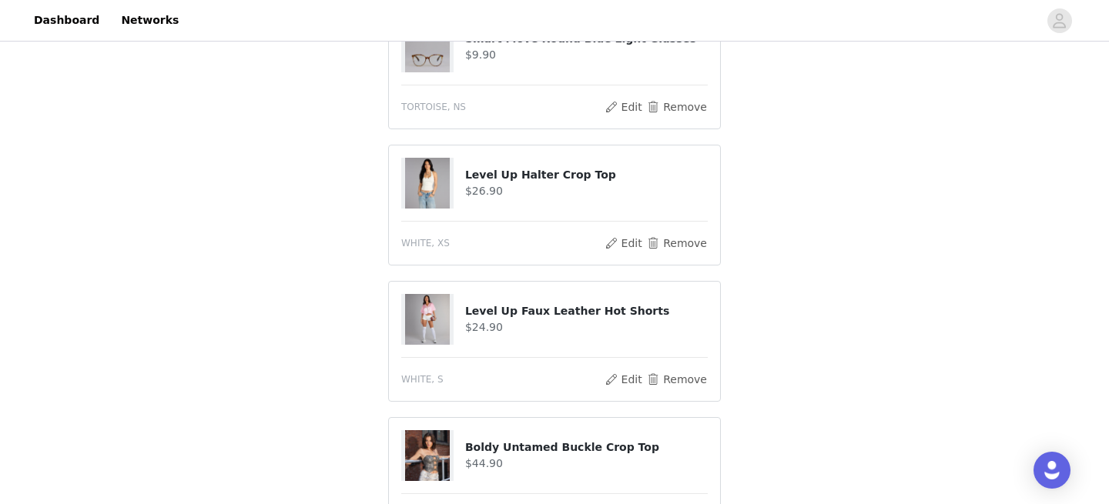
scroll to position [1210, 0]
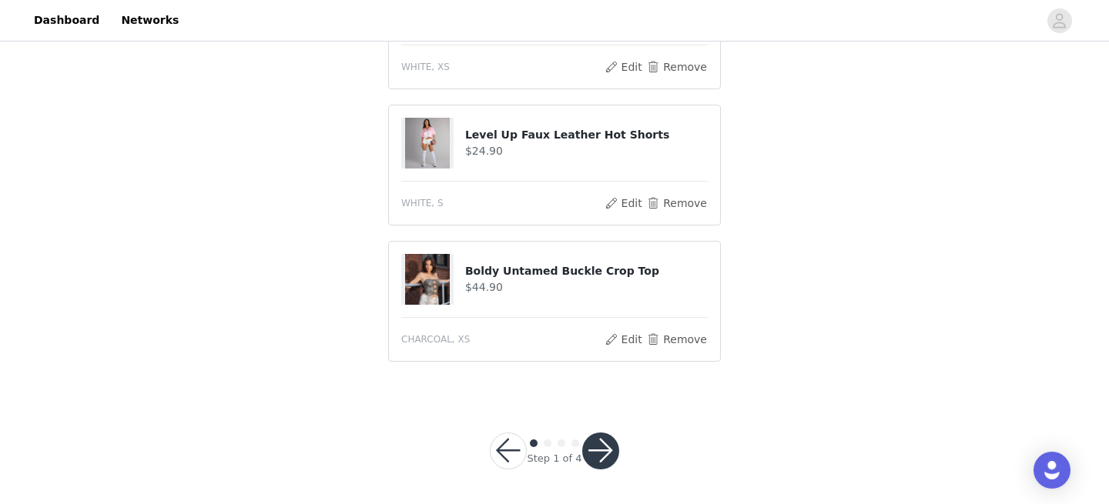
click at [610, 447] on button "button" at bounding box center [600, 451] width 37 height 37
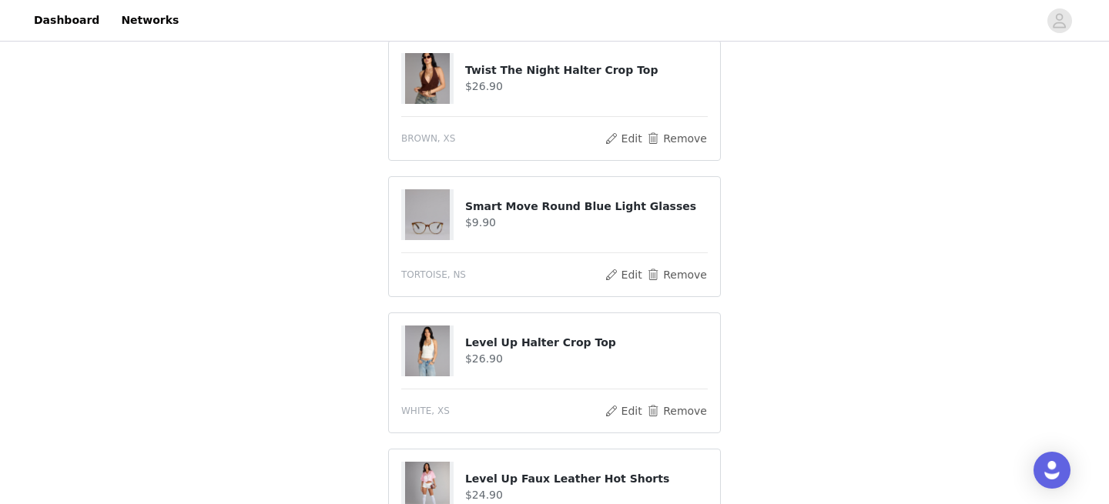
scroll to position [949, 0]
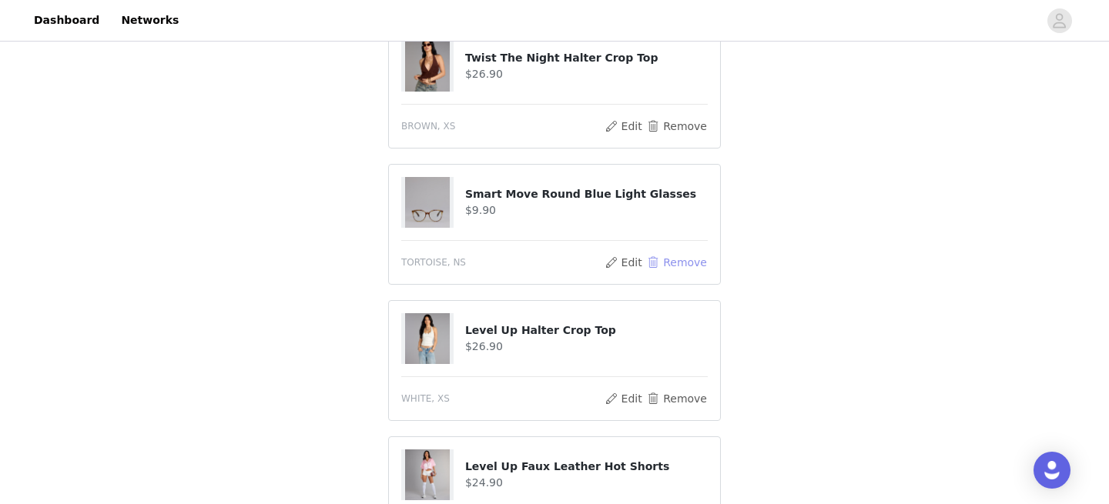
click at [692, 253] on button "Remove" at bounding box center [677, 262] width 62 height 18
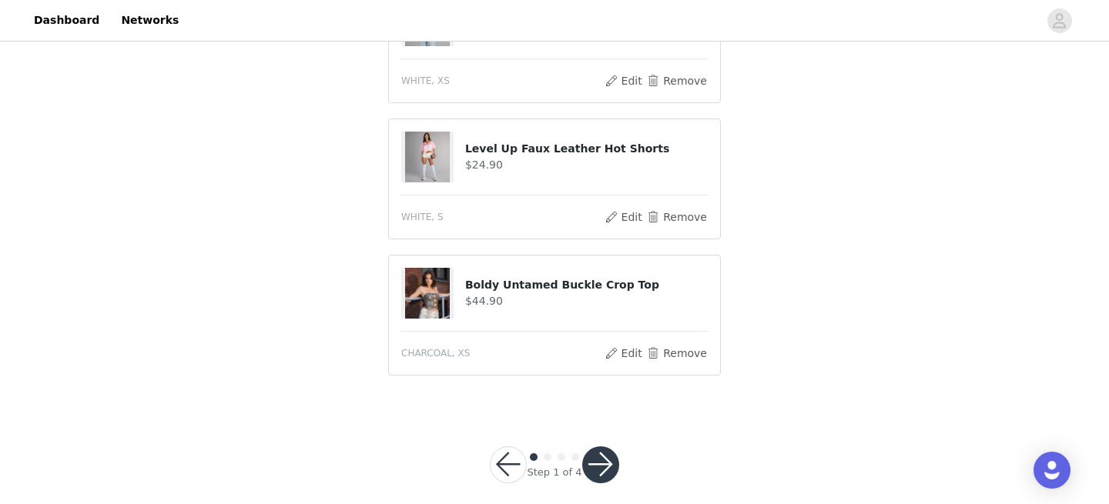
click at [610, 447] on button "button" at bounding box center [600, 465] width 37 height 37
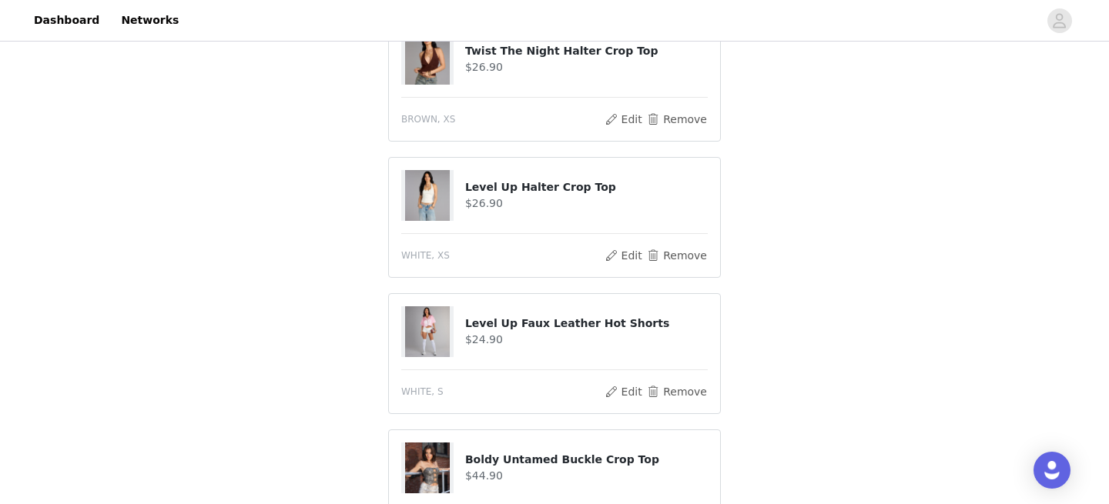
scroll to position [932, 0]
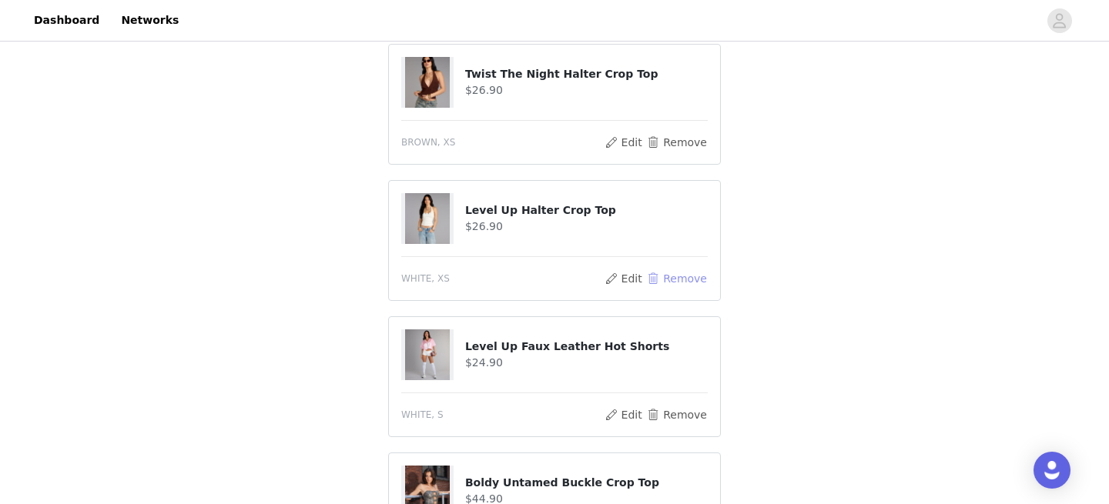
click at [678, 270] on button "Remove" at bounding box center [677, 279] width 62 height 18
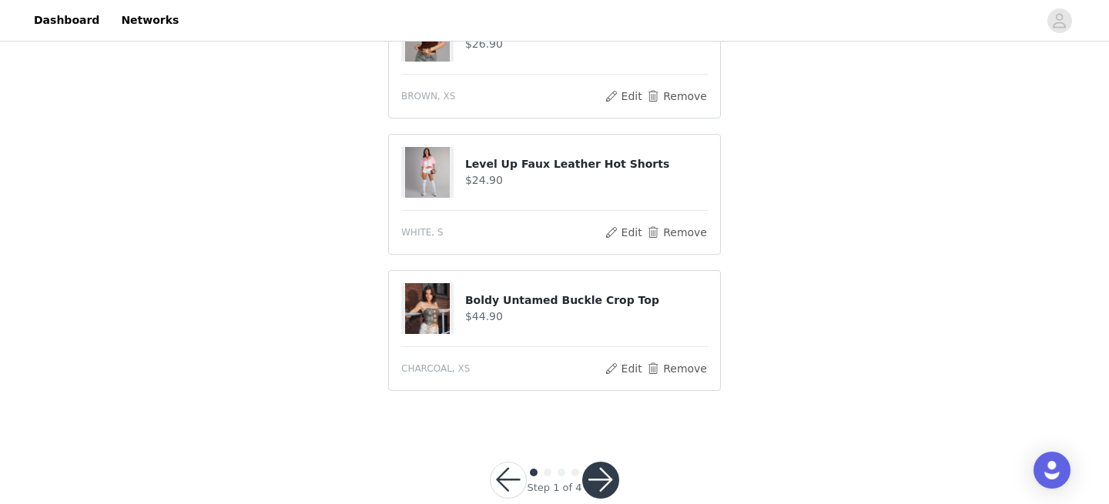
scroll to position [994, 0]
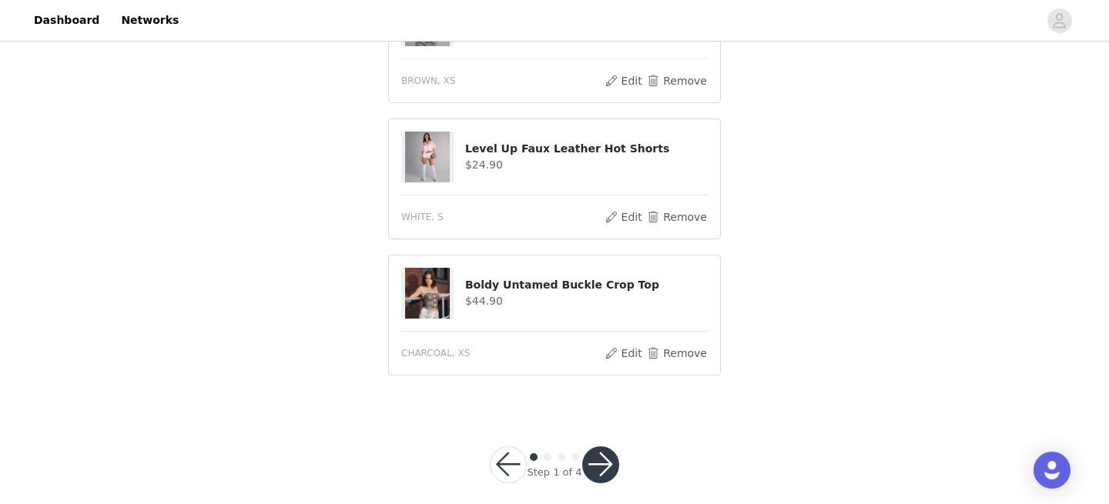
click at [604, 449] on button "button" at bounding box center [600, 465] width 37 height 37
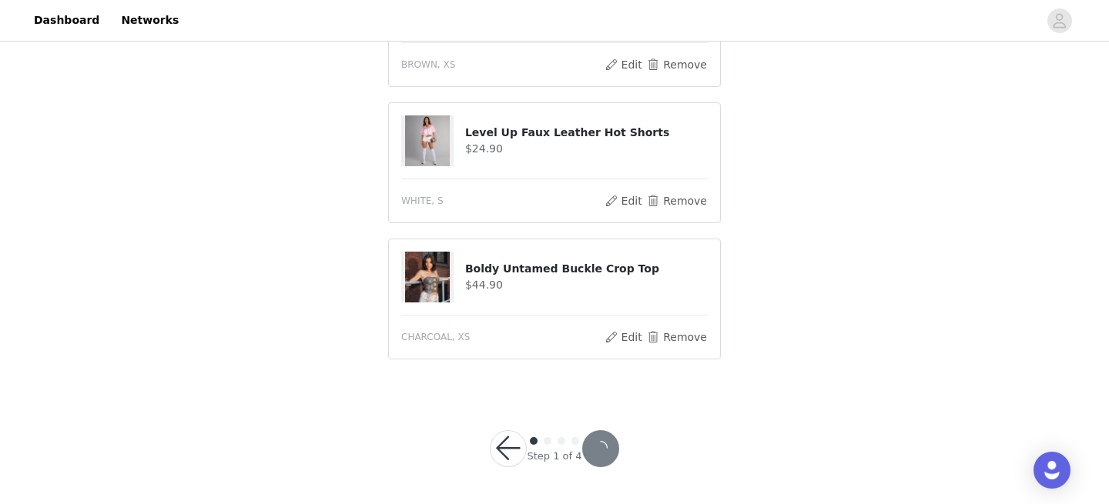
scroll to position [937, 0]
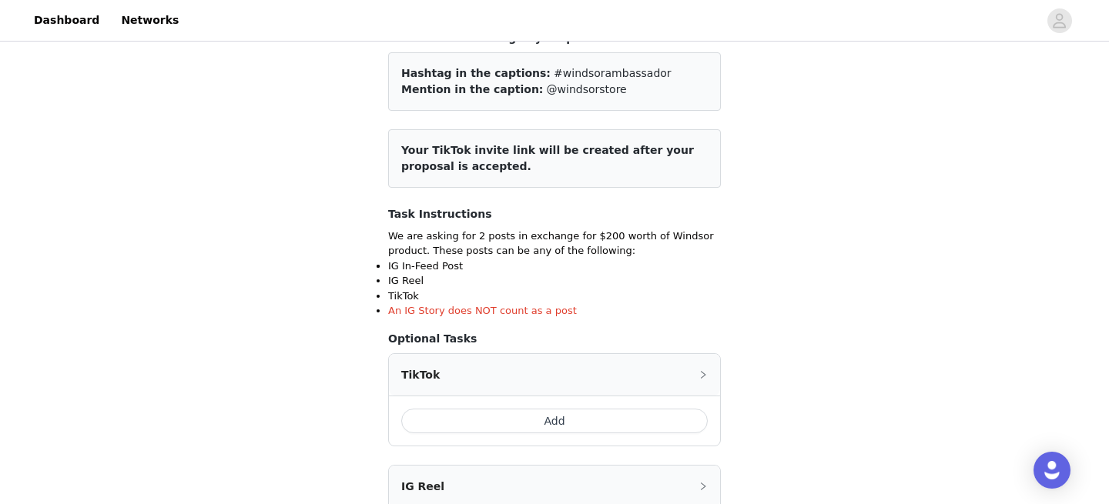
scroll to position [246, 0]
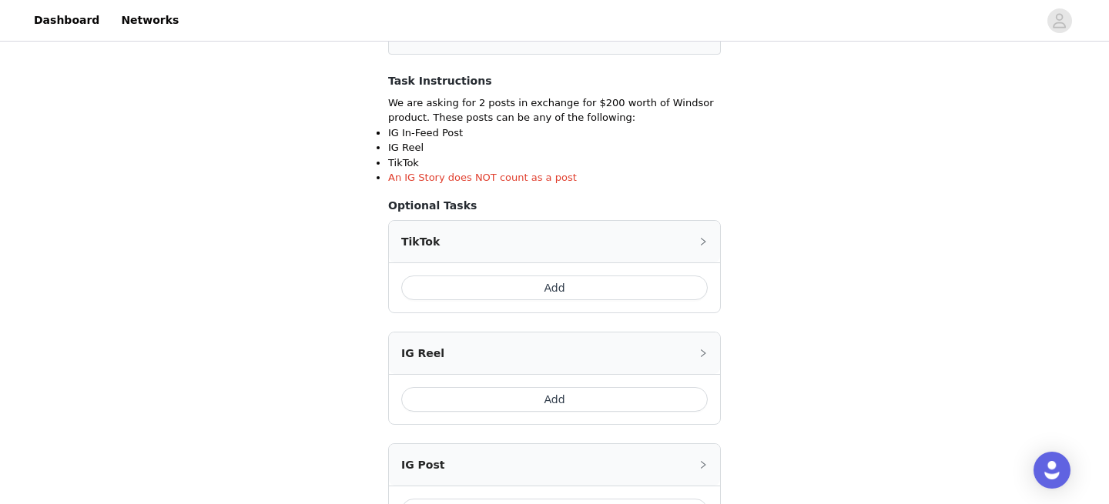
click at [658, 290] on button "Add" at bounding box center [554, 288] width 306 height 25
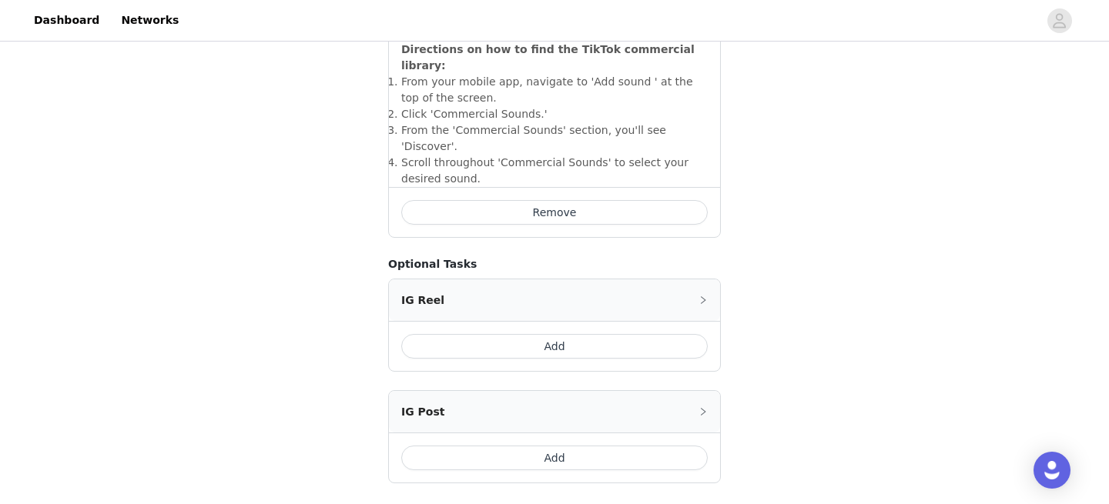
scroll to position [684, 0]
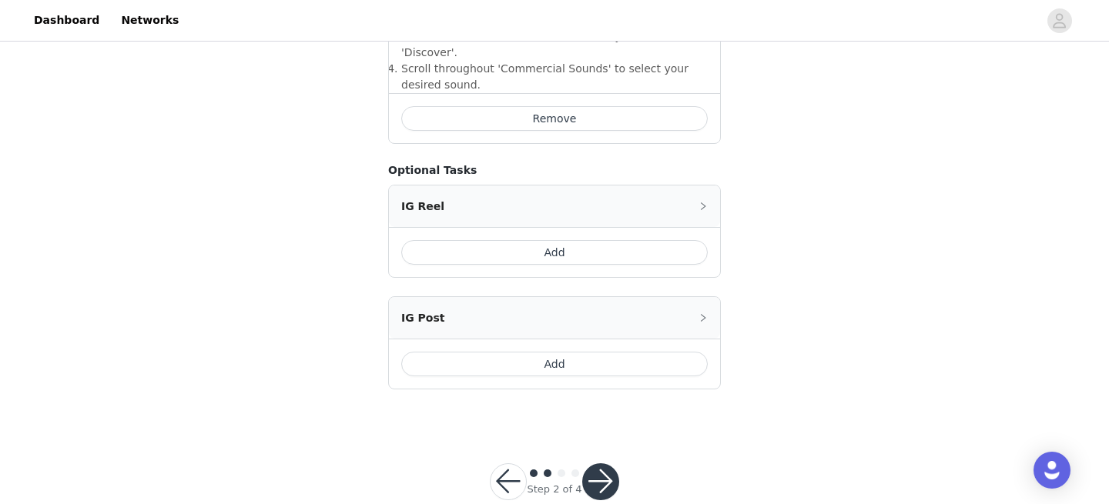
click at [643, 352] on button "Add" at bounding box center [554, 364] width 306 height 25
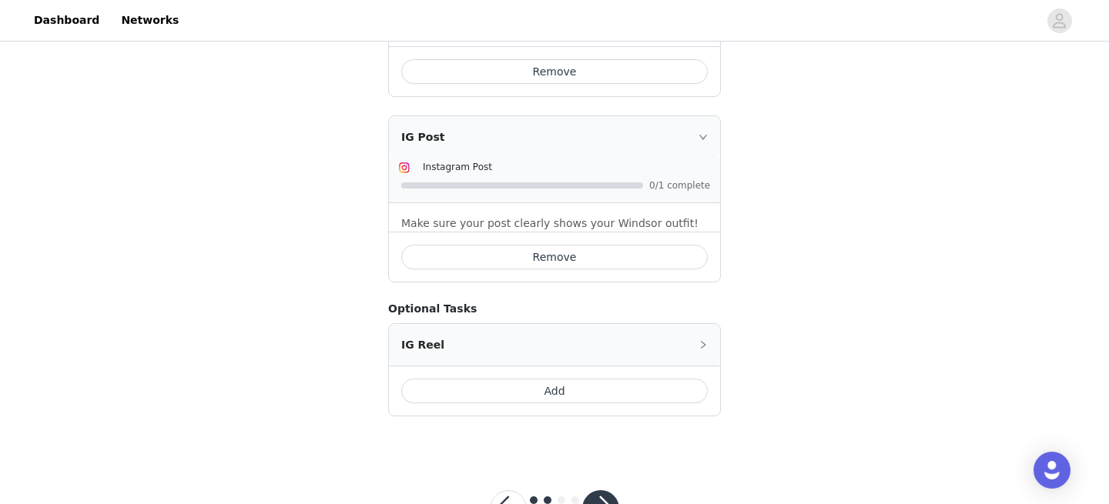
scroll to position [758, 0]
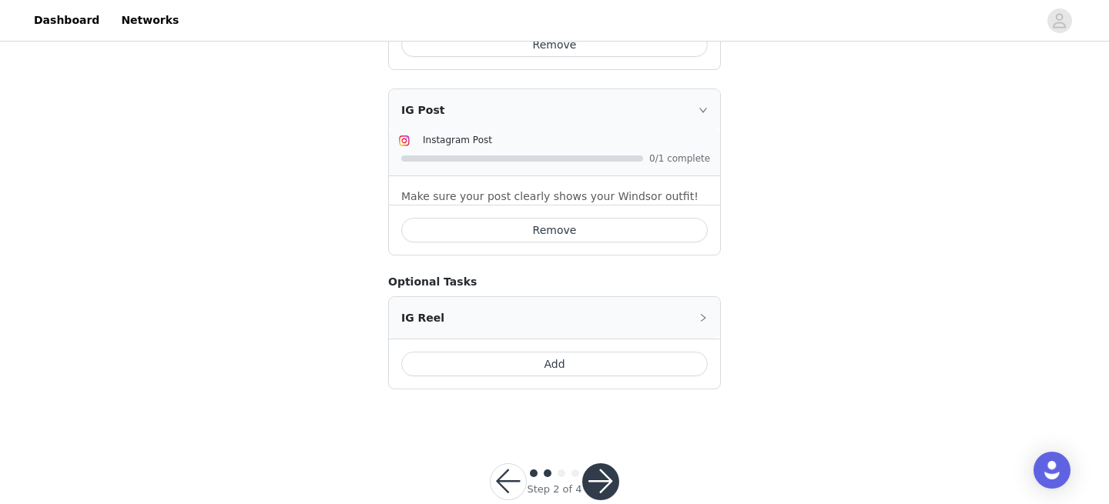
click at [598, 464] on button "button" at bounding box center [600, 482] width 37 height 37
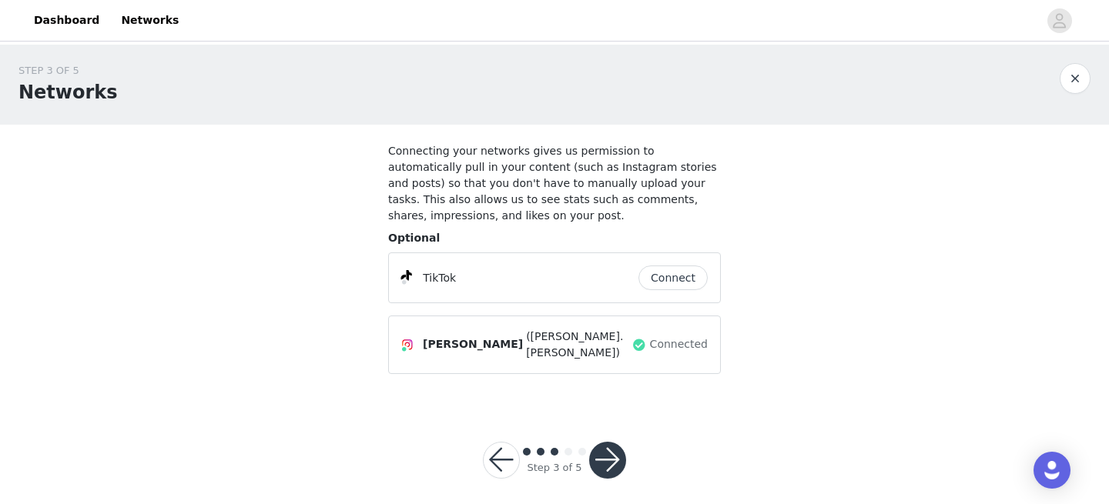
scroll to position [3, 0]
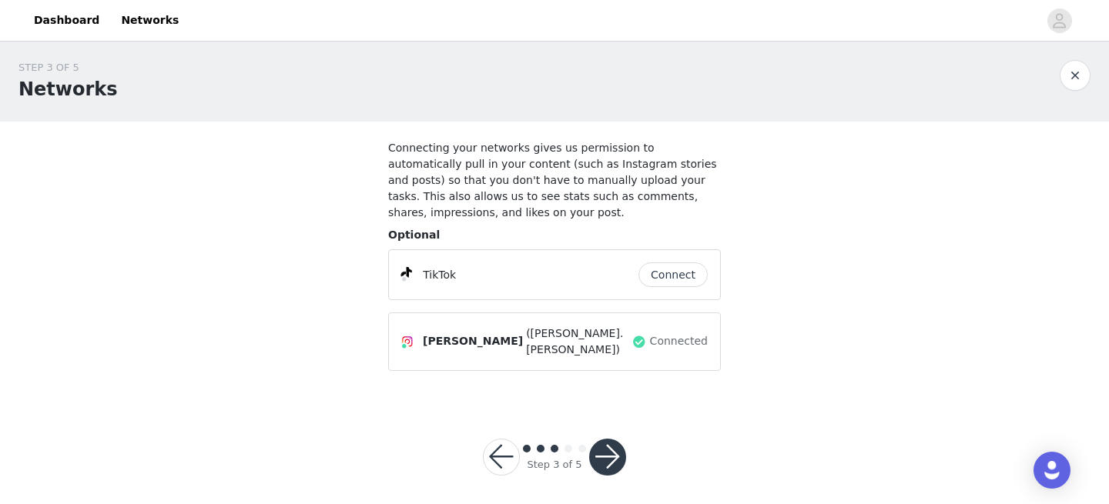
click at [691, 274] on button "Connect" at bounding box center [672, 275] width 69 height 25
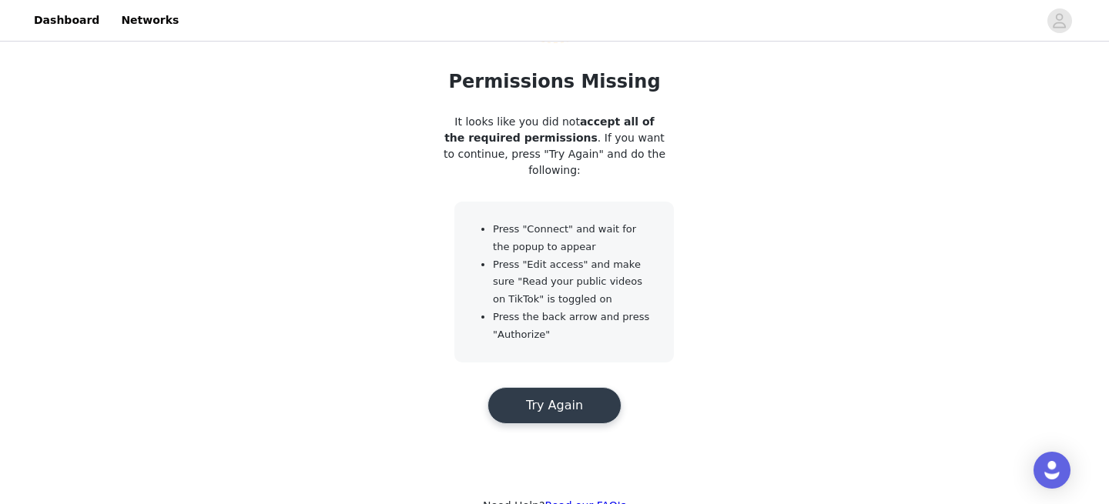
scroll to position [188, 0]
click at [578, 407] on button "Try Again" at bounding box center [554, 404] width 134 height 37
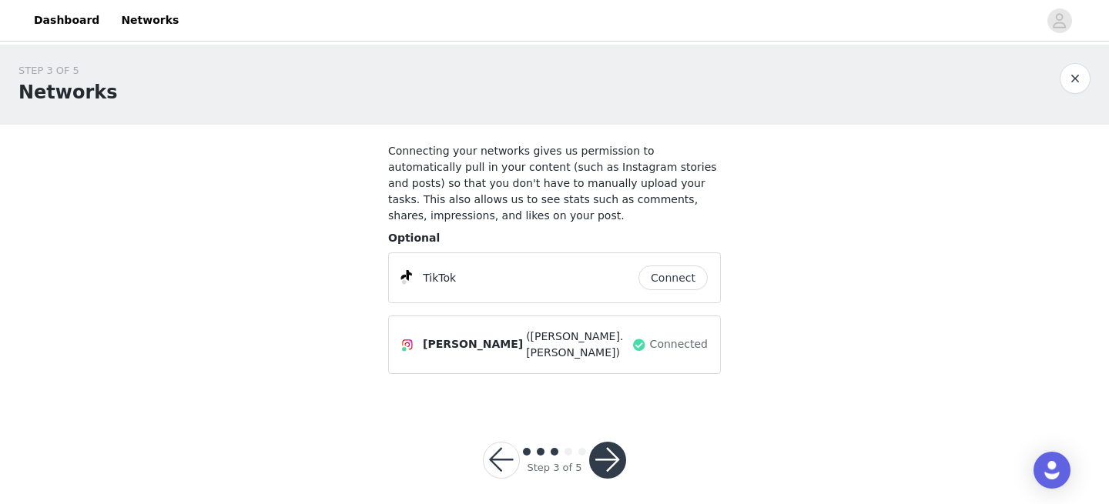
click at [668, 287] on button "Connect" at bounding box center [672, 278] width 69 height 25
click at [620, 447] on button "button" at bounding box center [607, 460] width 37 height 37
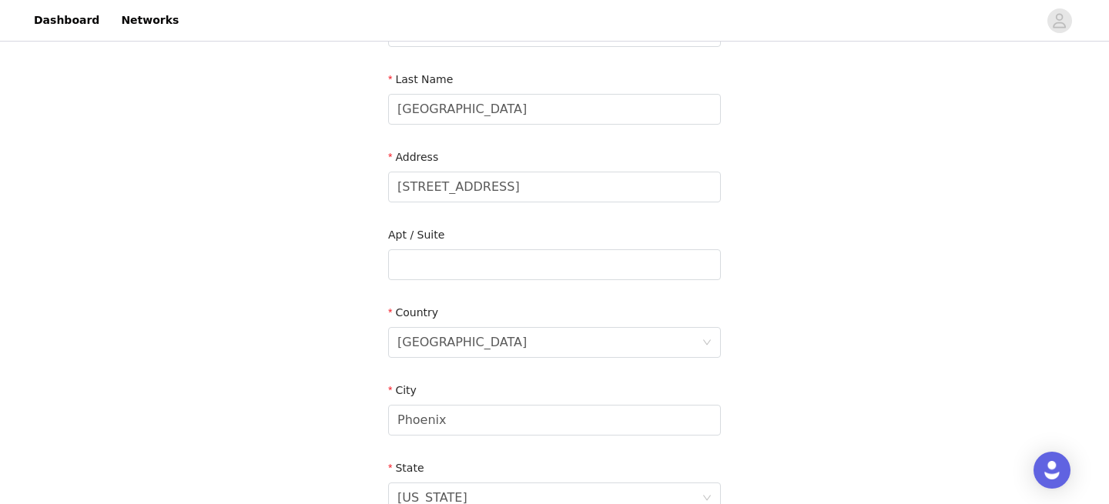
scroll to position [253, 0]
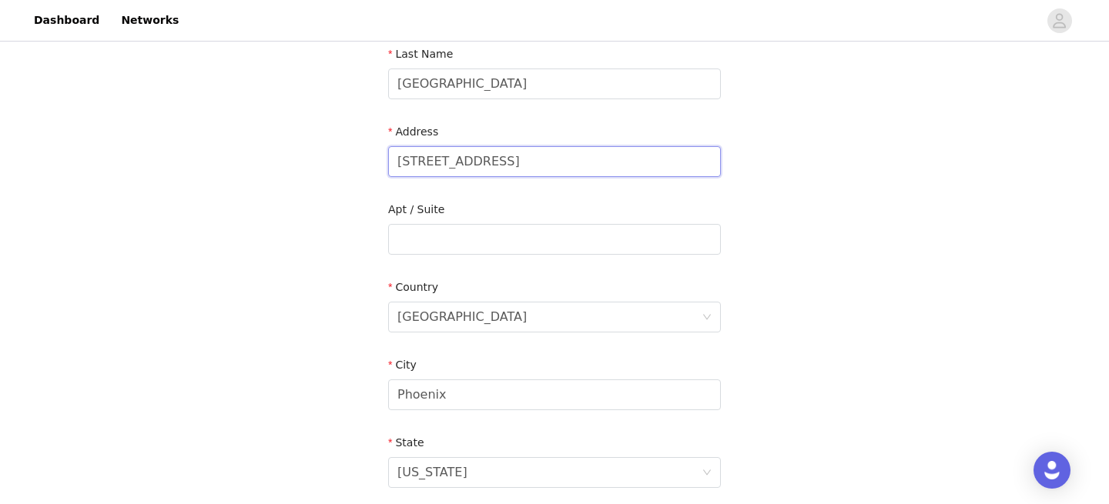
drag, startPoint x: 567, startPoint y: 166, endPoint x: 276, endPoint y: 147, distance: 291.7
click at [276, 147] on div "STEP 4 OF 5 Shipping Information Email gymanna1234@gmail.com First Name Anna La…" at bounding box center [554, 239] width 1109 height 895
click at [448, 161] on input "1020 N tyndall Ave" at bounding box center [554, 161] width 333 height 31
type input "1020 N Tyndall Ave"
click at [601, 244] on input "text" at bounding box center [554, 239] width 333 height 31
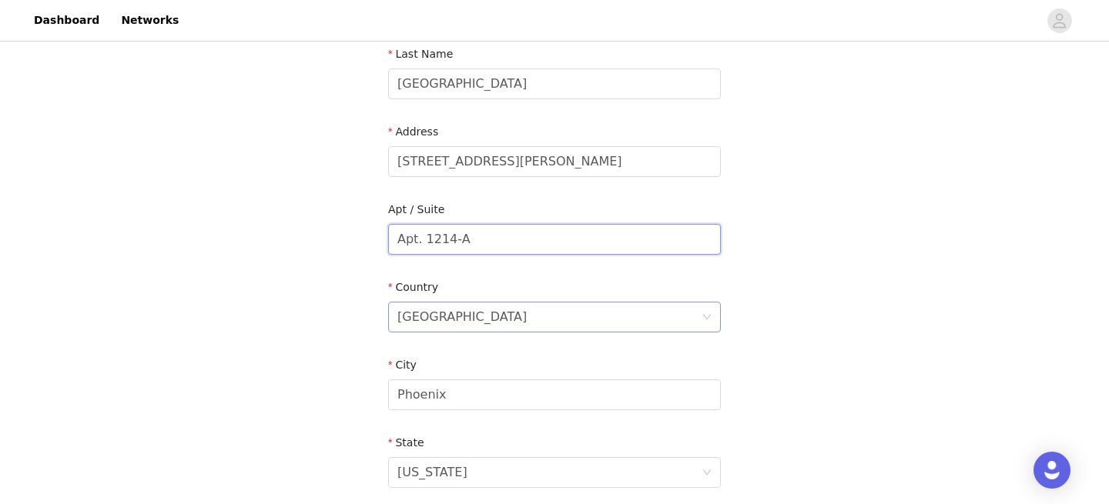
type input "Apt. 1214-A"
click at [609, 305] on div "United States" at bounding box center [549, 317] width 304 height 29
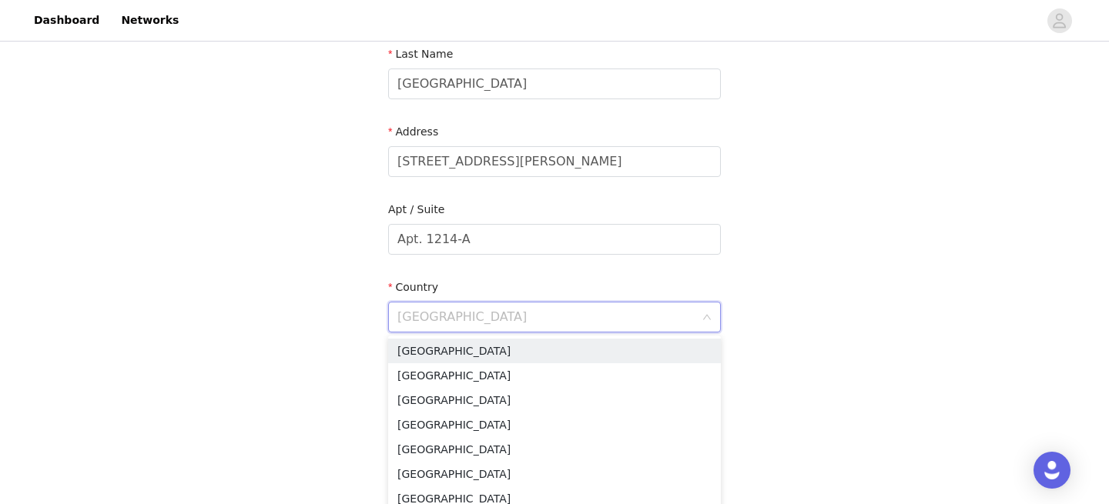
click at [828, 323] on div "STEP 4 OF 5 Shipping Information Email gymanna1234@gmail.com First Name Anna La…" at bounding box center [554, 239] width 1109 height 895
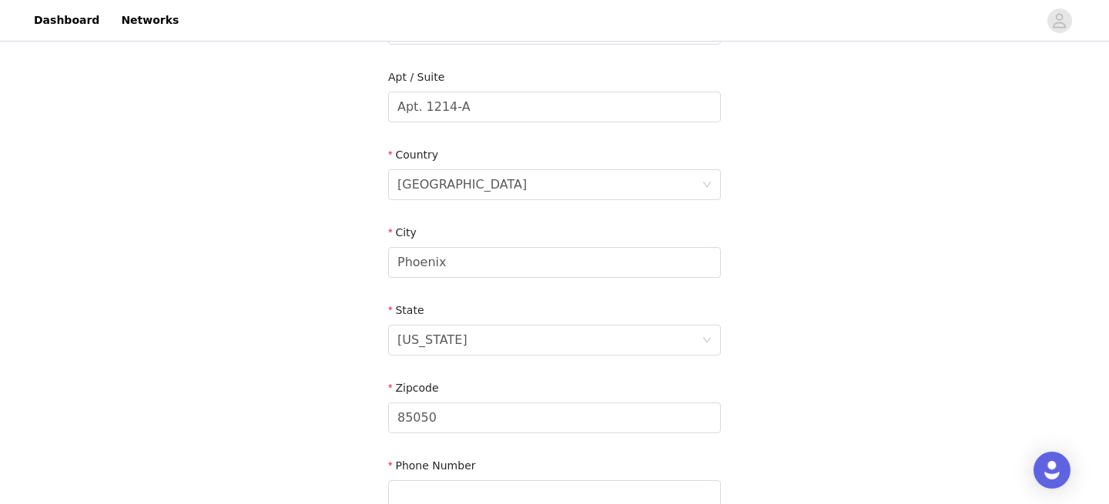
scroll to position [447, 0]
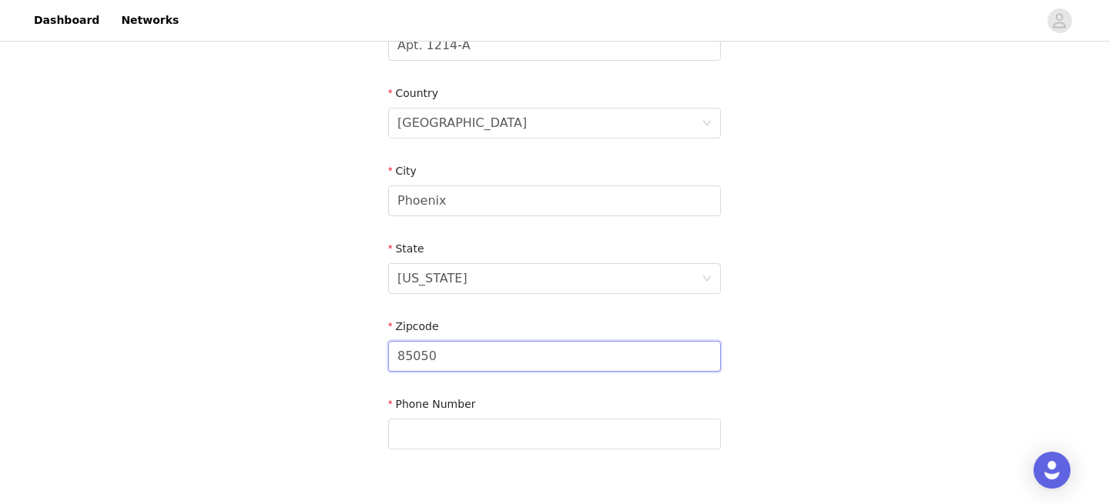
click at [633, 359] on input "85050" at bounding box center [554, 356] width 333 height 31
type input "85719"
click at [423, 450] on div "Phone Number" at bounding box center [554, 426] width 333 height 59
click at [423, 437] on input "text" at bounding box center [554, 434] width 333 height 31
type input "6028851728"
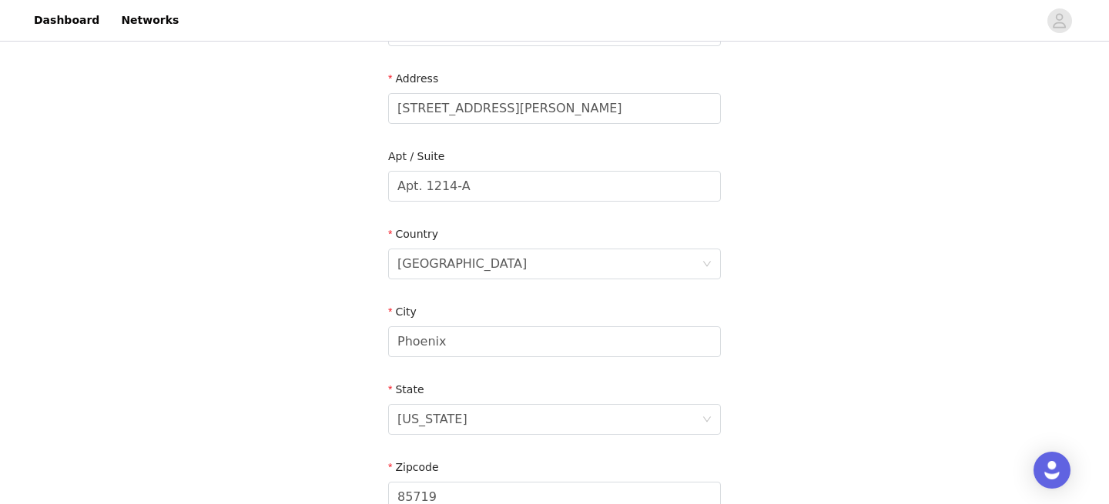
scroll to position [545, 0]
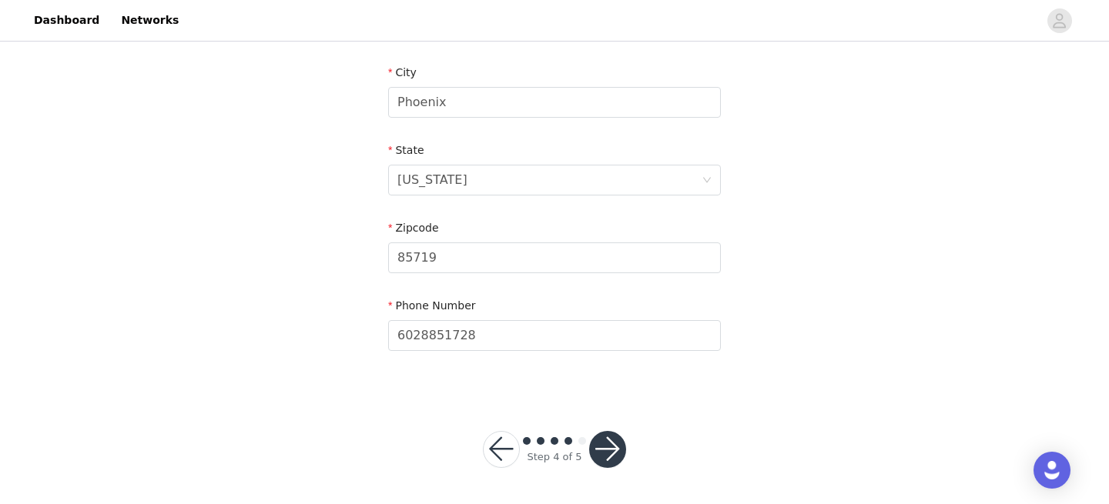
click at [601, 452] on button "button" at bounding box center [607, 449] width 37 height 37
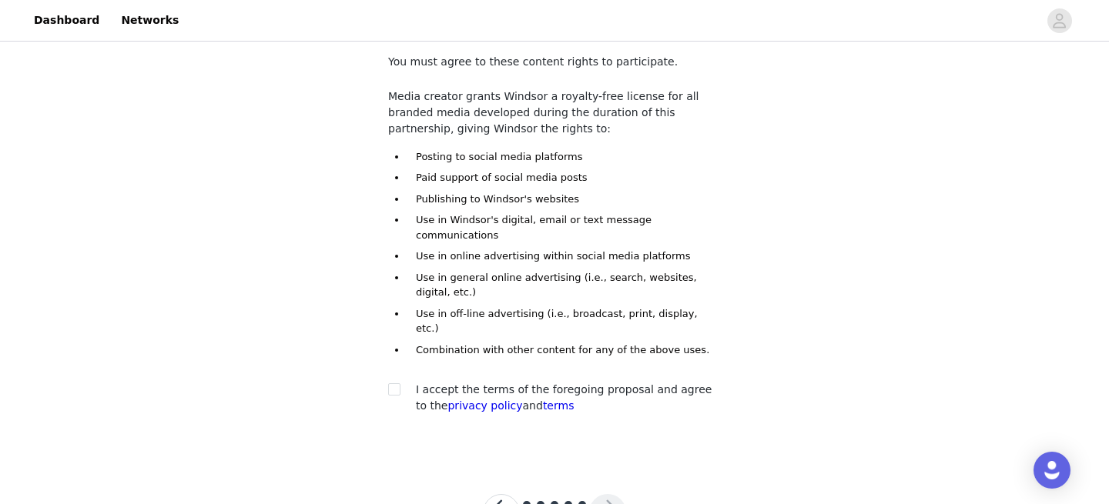
scroll to position [123, 0]
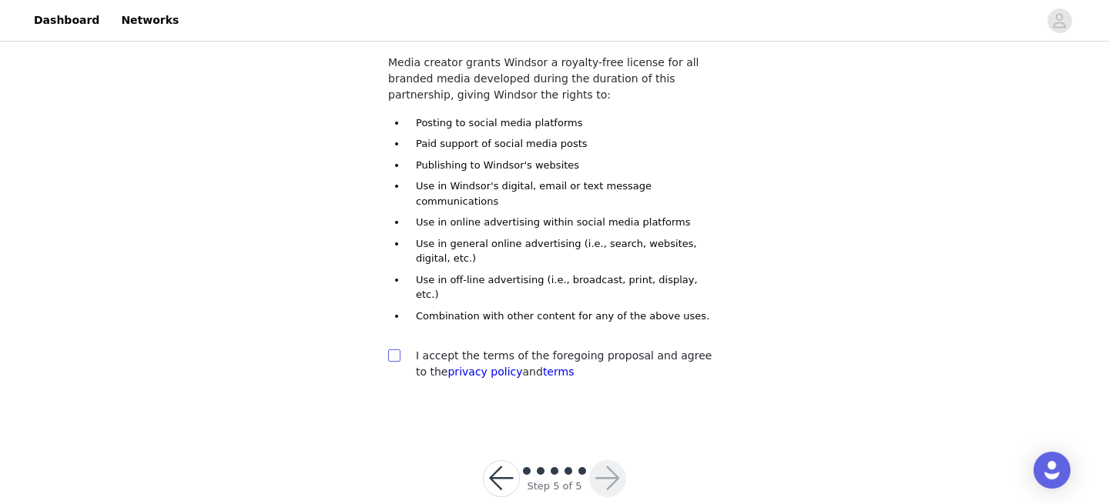
click at [389, 350] on input "checkbox" at bounding box center [393, 355] width 11 height 11
checkbox input "true"
click at [614, 460] on button "button" at bounding box center [607, 478] width 37 height 37
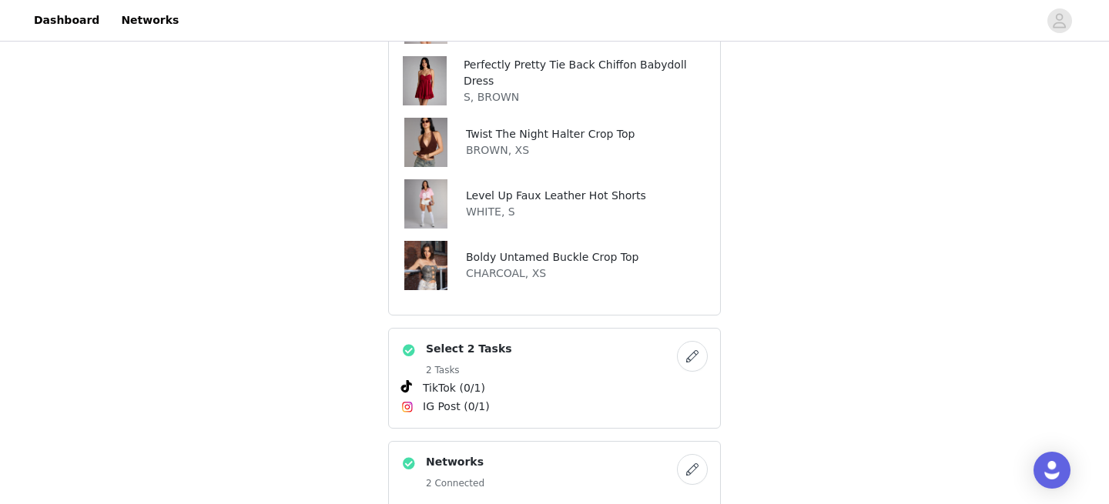
scroll to position [435, 0]
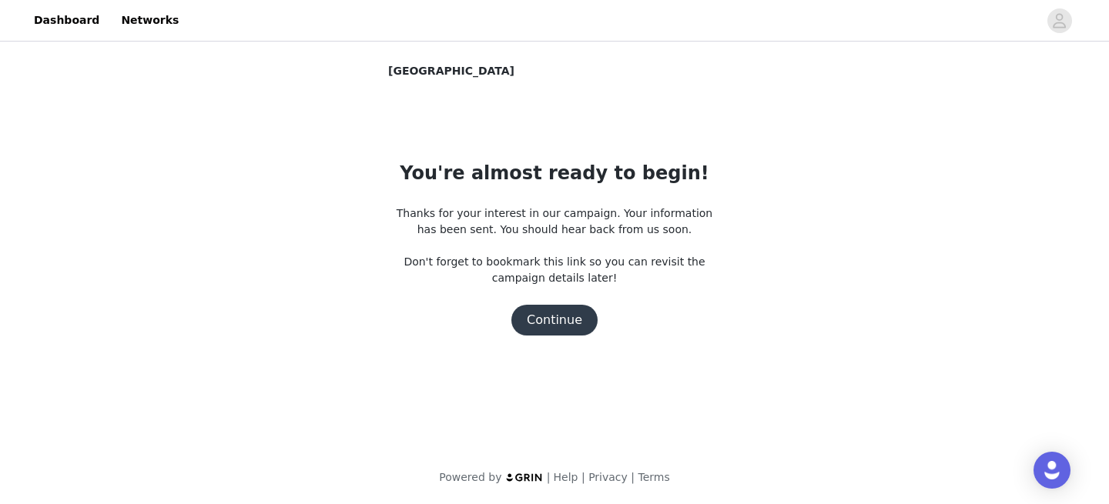
scroll to position [0, 0]
click at [575, 316] on button "Continue" at bounding box center [554, 320] width 86 height 31
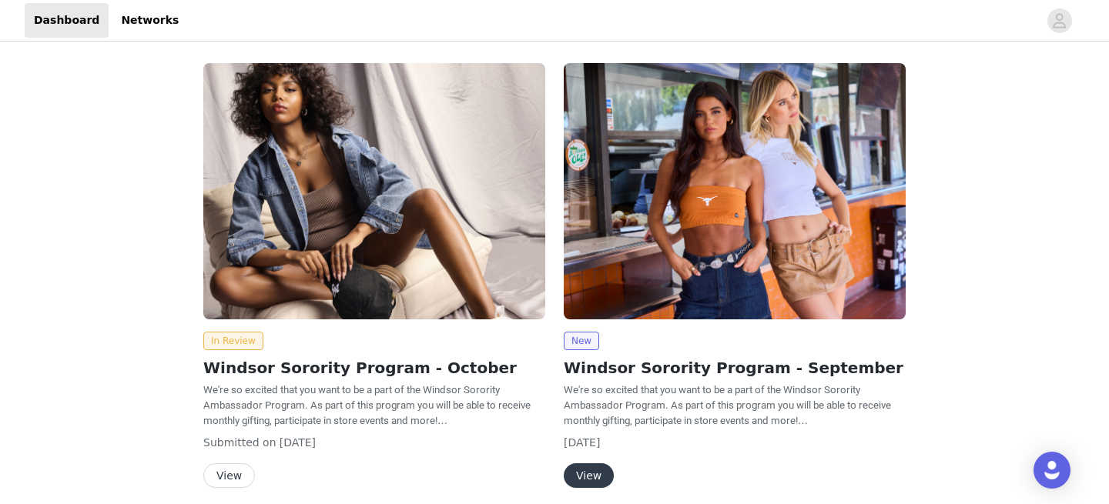
click at [595, 472] on button "View" at bounding box center [589, 476] width 50 height 25
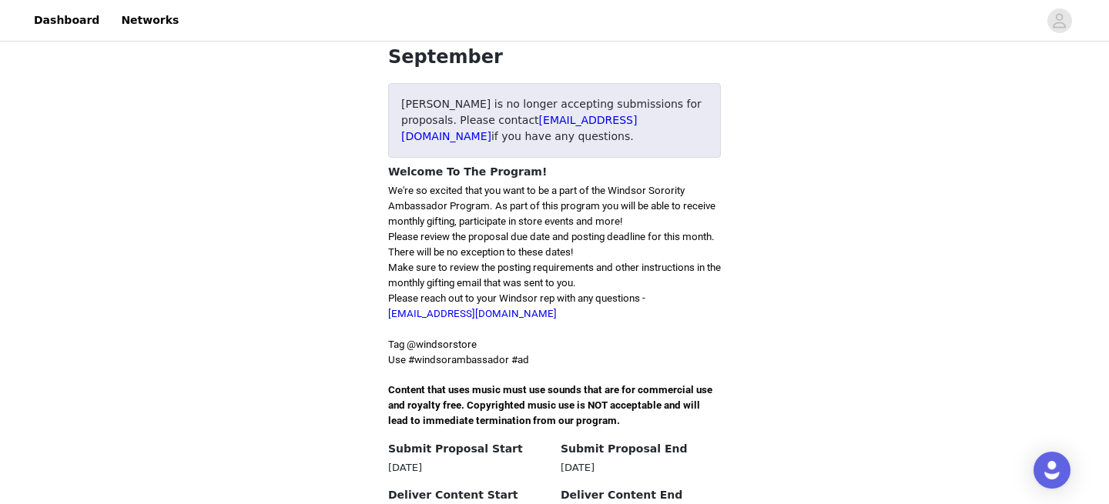
scroll to position [424, 0]
